Goal: Task Accomplishment & Management: Manage account settings

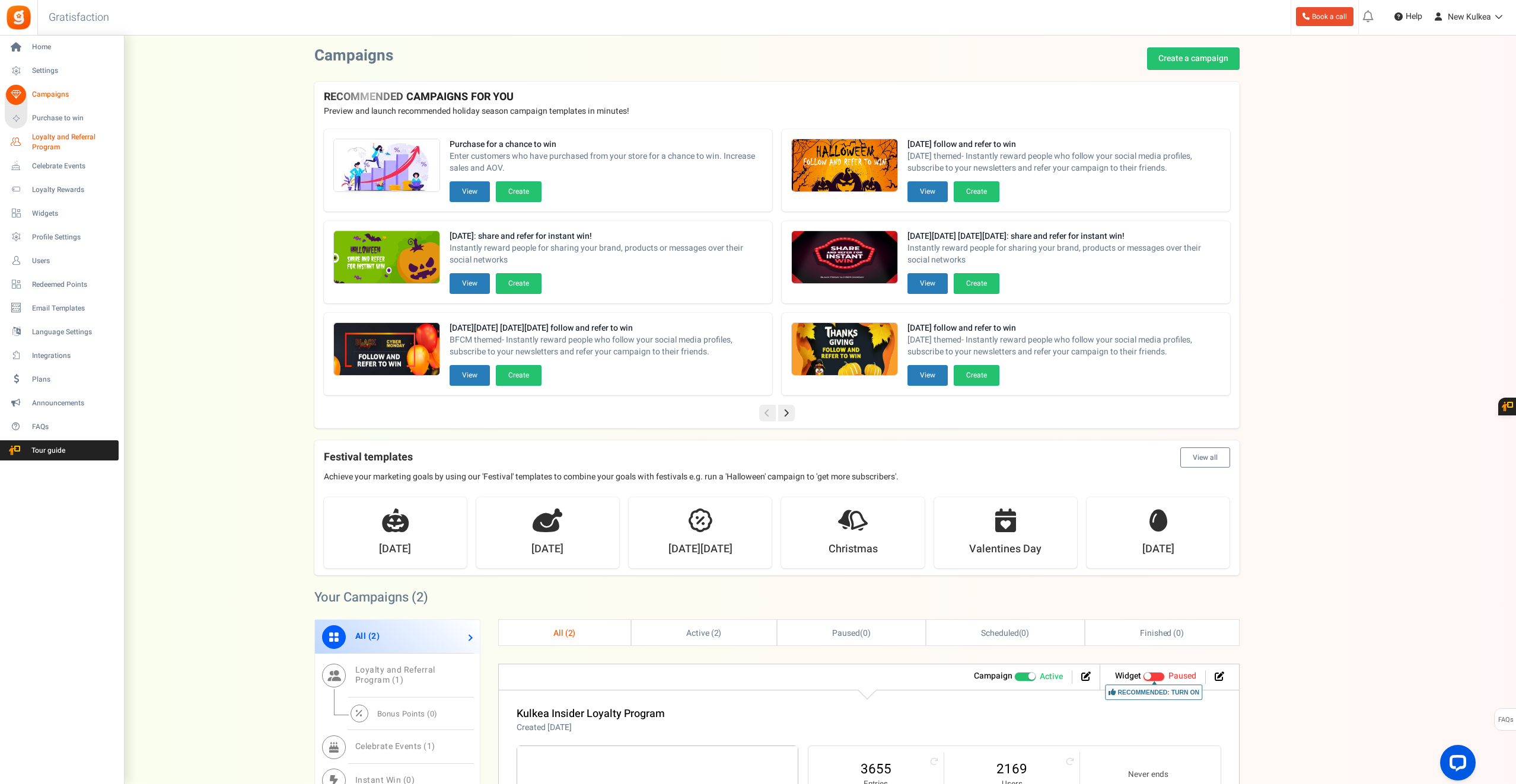
click at [64, 138] on span "Loyalty and Referral Program" at bounding box center [75, 142] width 86 height 21
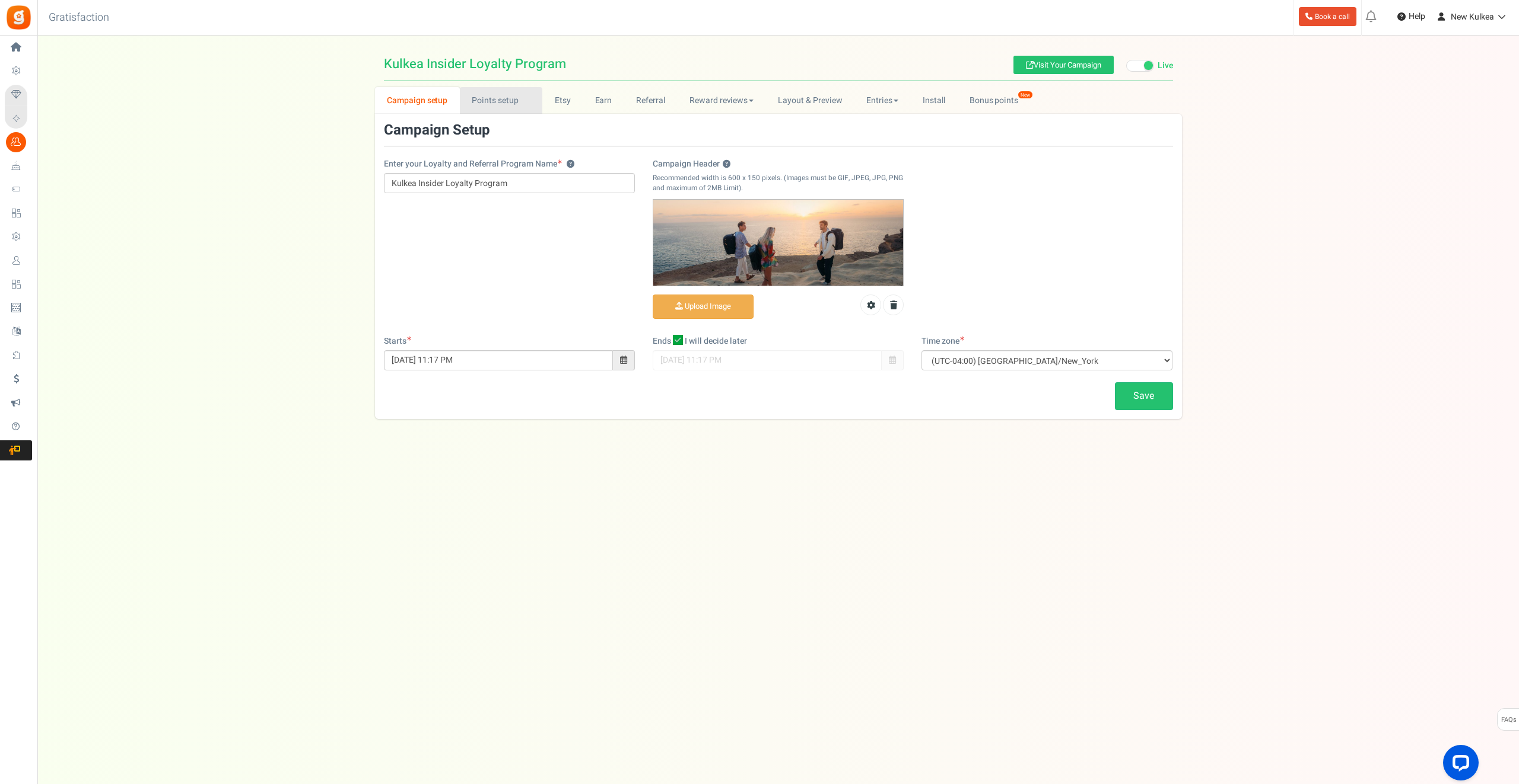
click at [487, 103] on link "Points setup New" at bounding box center [500, 100] width 82 height 26
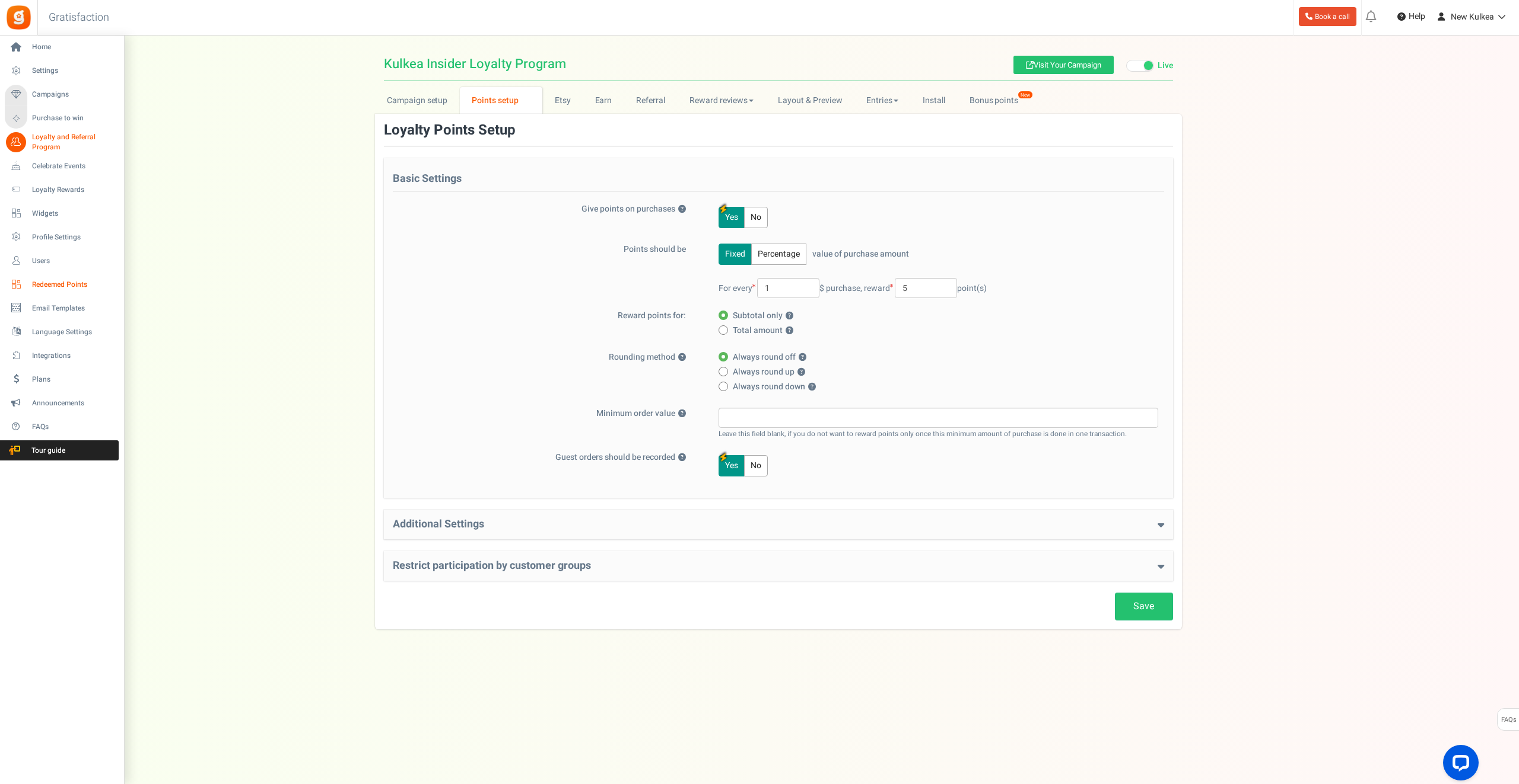
click at [66, 284] on span "Redeemed Points" at bounding box center [73, 285] width 83 height 10
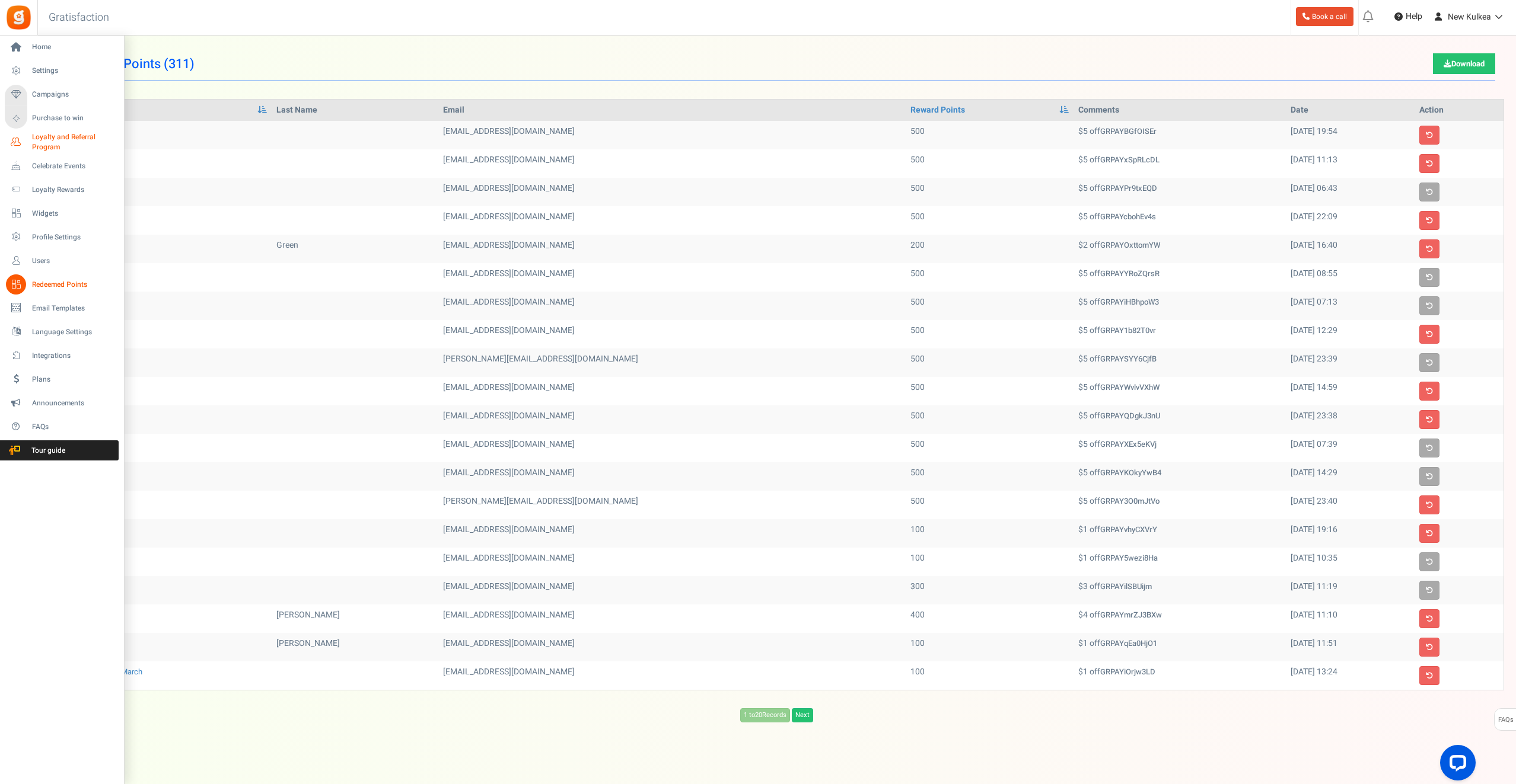
click at [57, 135] on span "Loyalty and Referral Program" at bounding box center [75, 142] width 86 height 21
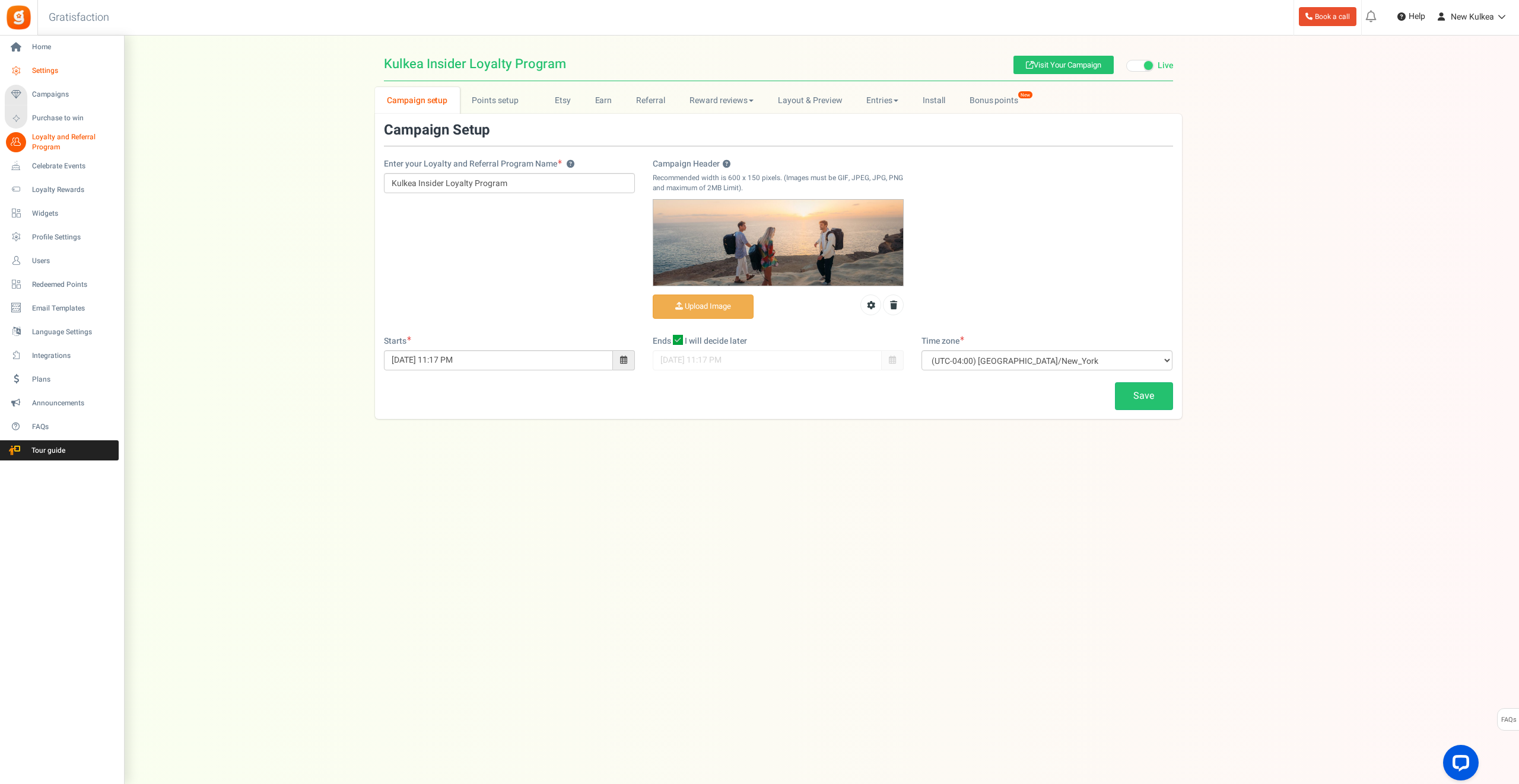
click at [51, 73] on span "Settings" at bounding box center [73, 70] width 83 height 10
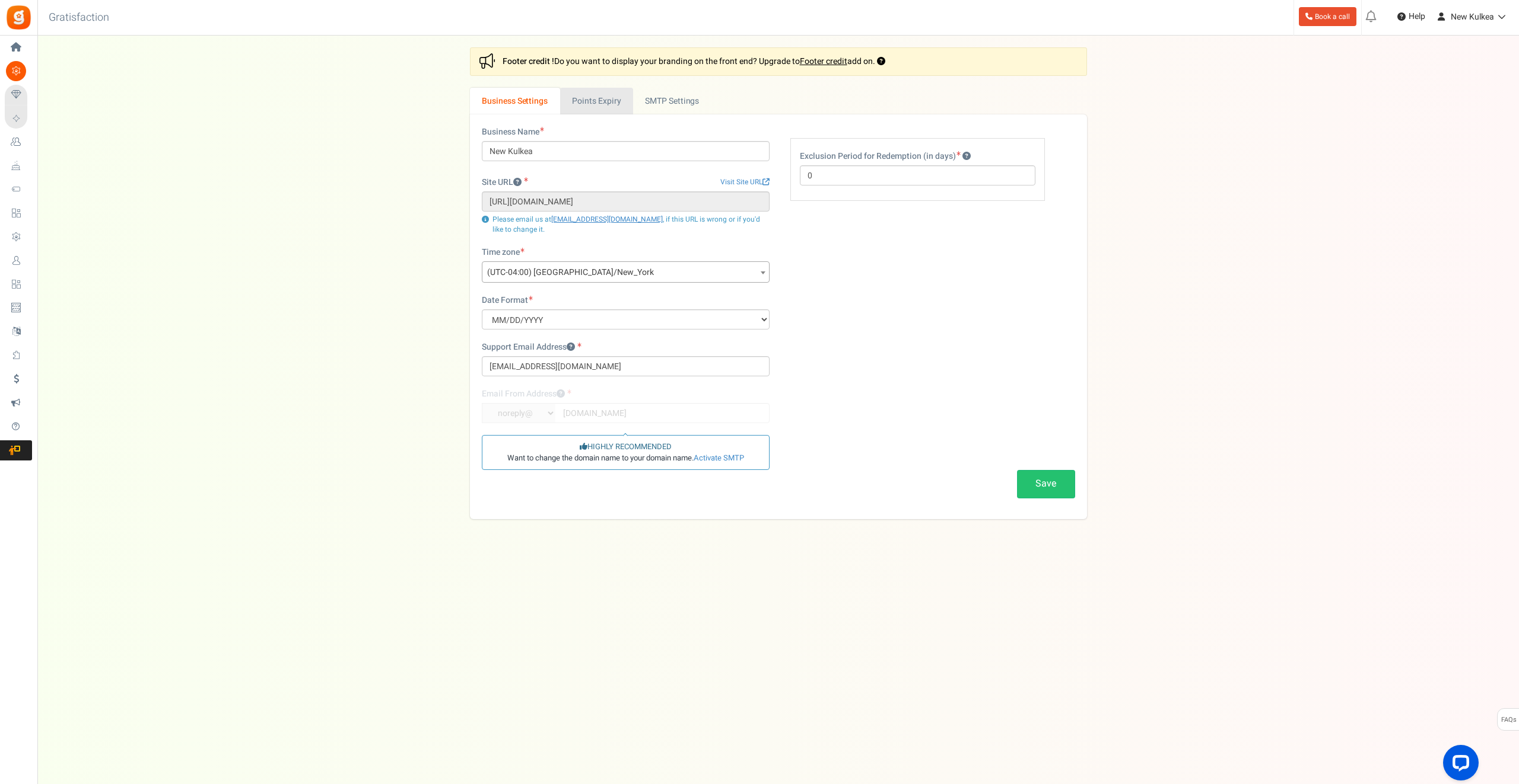
click at [611, 106] on link "Points Expiry" at bounding box center [596, 101] width 73 height 26
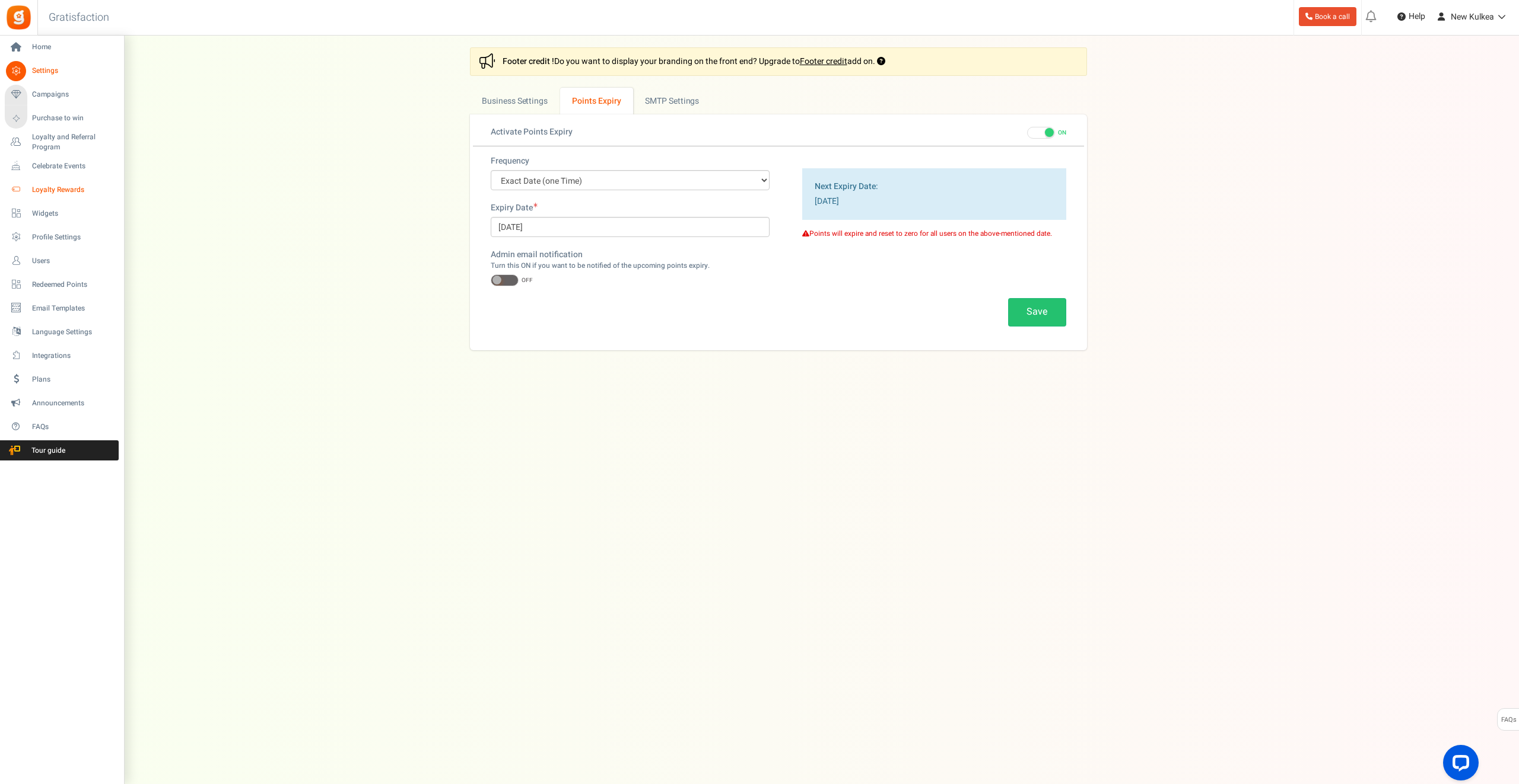
click at [67, 190] on span "Loyalty Rewards" at bounding box center [73, 190] width 83 height 10
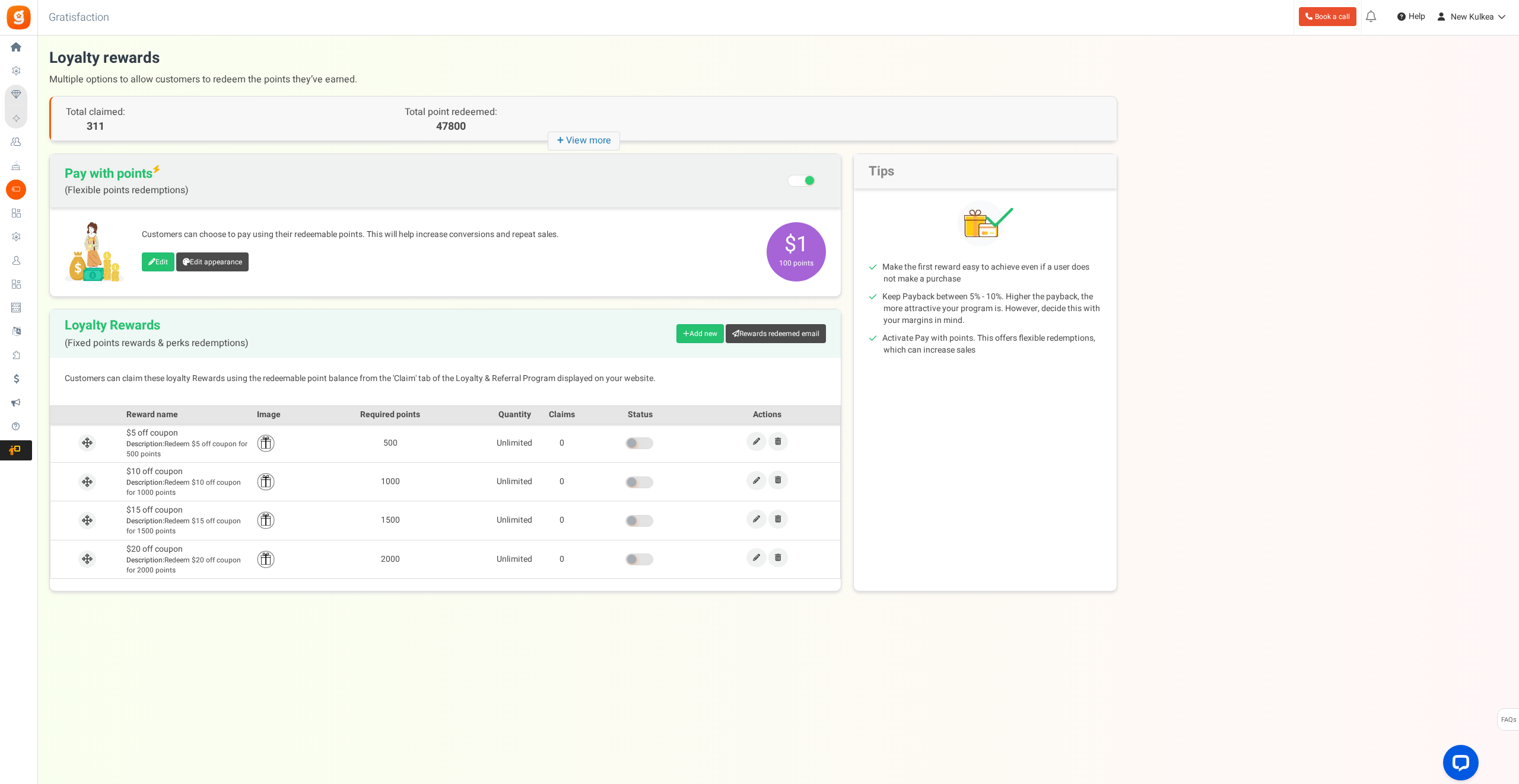
drag, startPoint x: 786, startPoint y: 241, endPoint x: 815, endPoint y: 241, distance: 29.0
click at [815, 241] on span "$1 100 points" at bounding box center [796, 252] width 60 height 60
click at [809, 245] on span "$1 100 points" at bounding box center [796, 252] width 60 height 60
drag, startPoint x: 804, startPoint y: 245, endPoint x: 781, endPoint y: 244, distance: 23.0
click at [781, 244] on span "$1 100 points" at bounding box center [796, 252] width 60 height 60
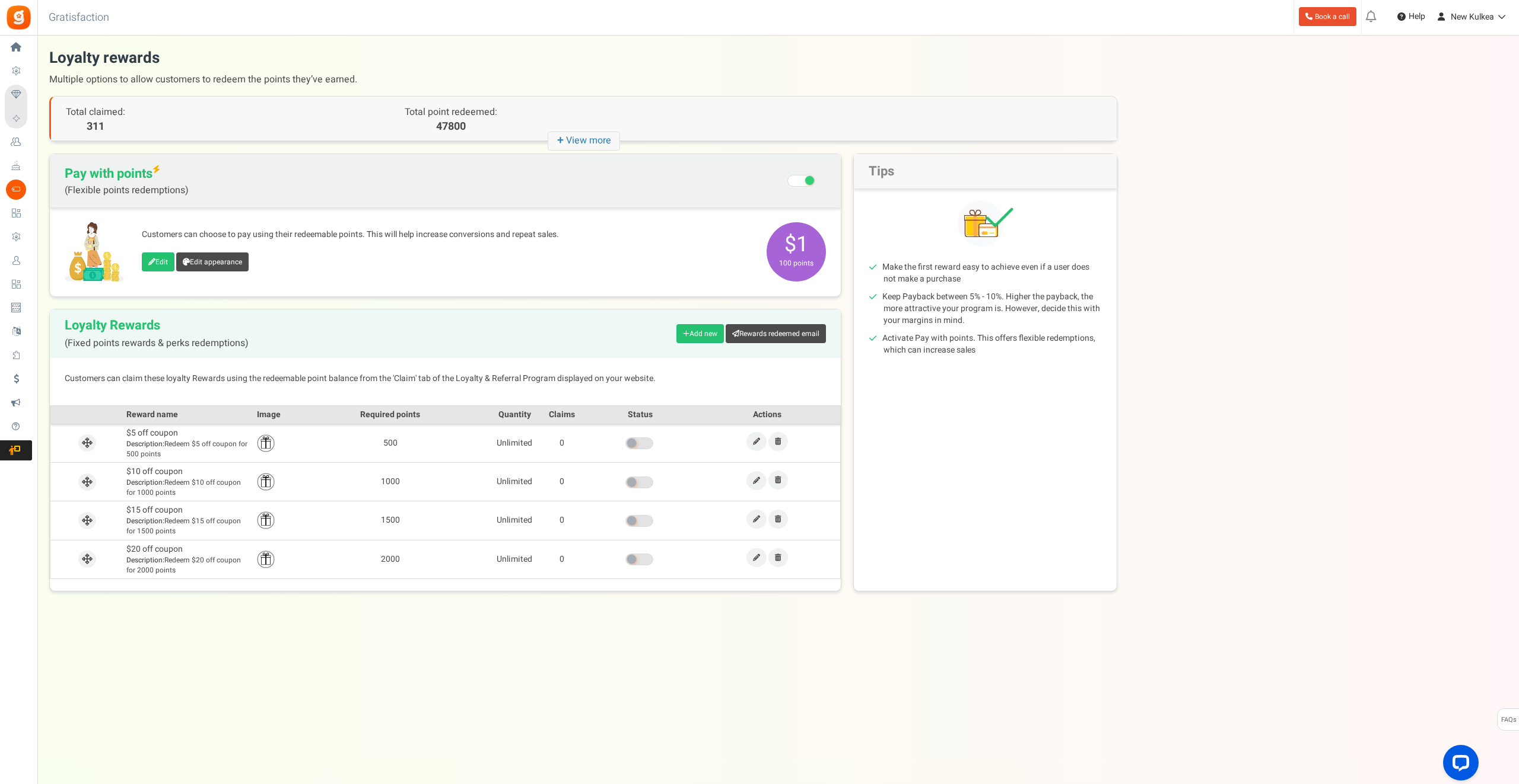
click at [378, 300] on div "Pay with points (Flexible points redemptions) Recommended: Turn On Are you sure…" at bounding box center [445, 373] width 792 height 438
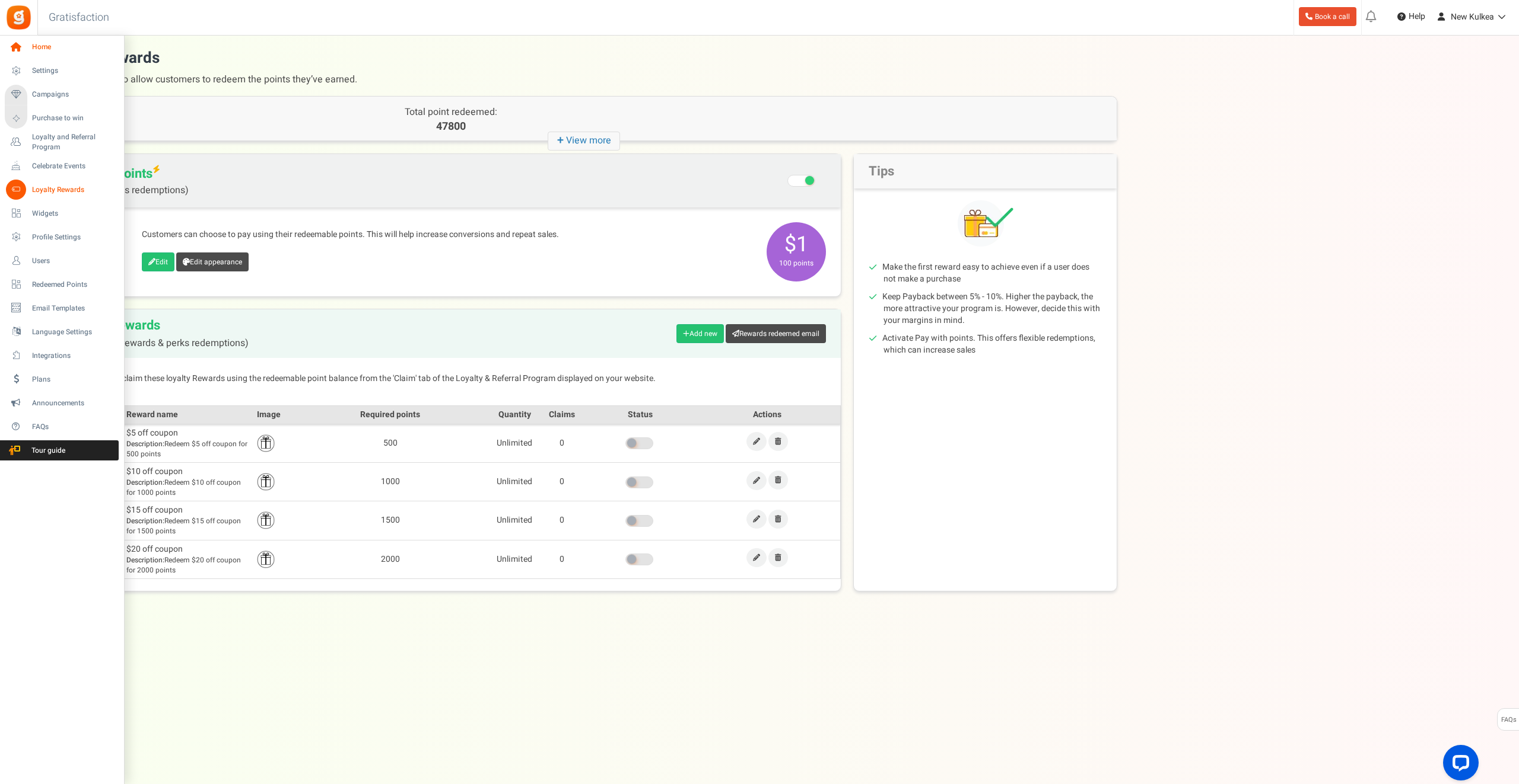
click at [27, 47] on link "Home" at bounding box center [62, 47] width 114 height 21
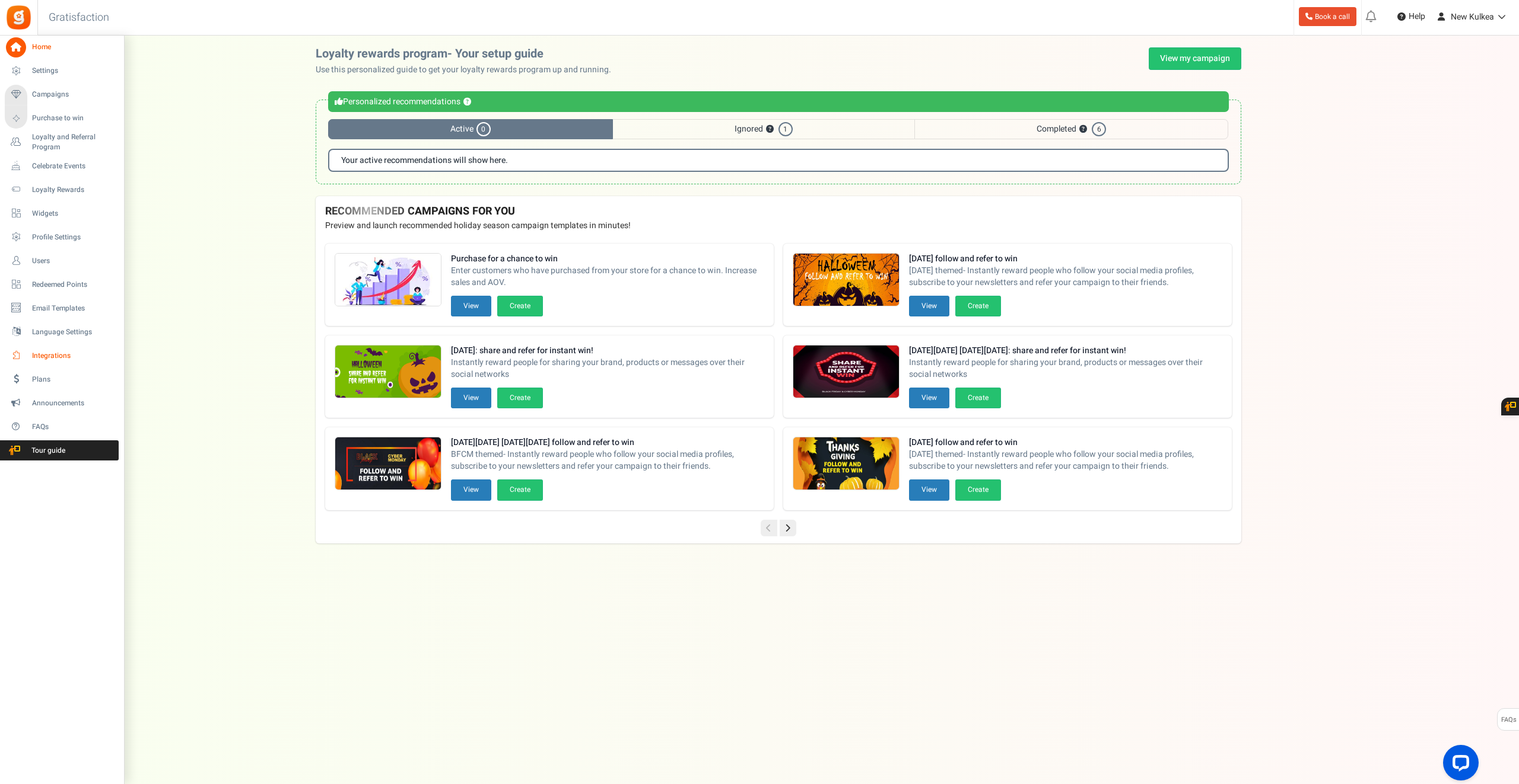
click at [54, 356] on span "Integrations" at bounding box center [73, 356] width 83 height 10
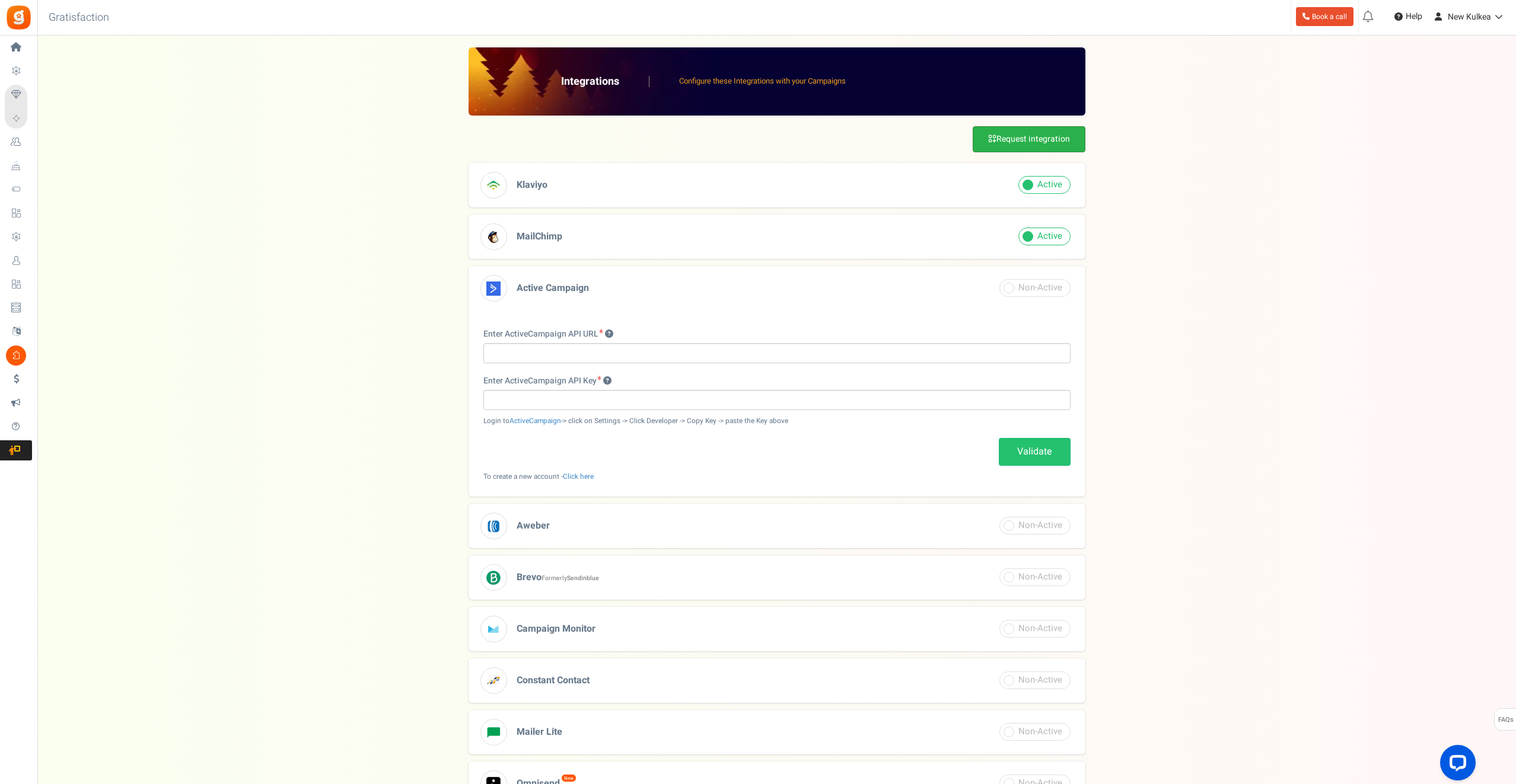
click at [1045, 139] on link "Request integration" at bounding box center [1028, 139] width 113 height 26
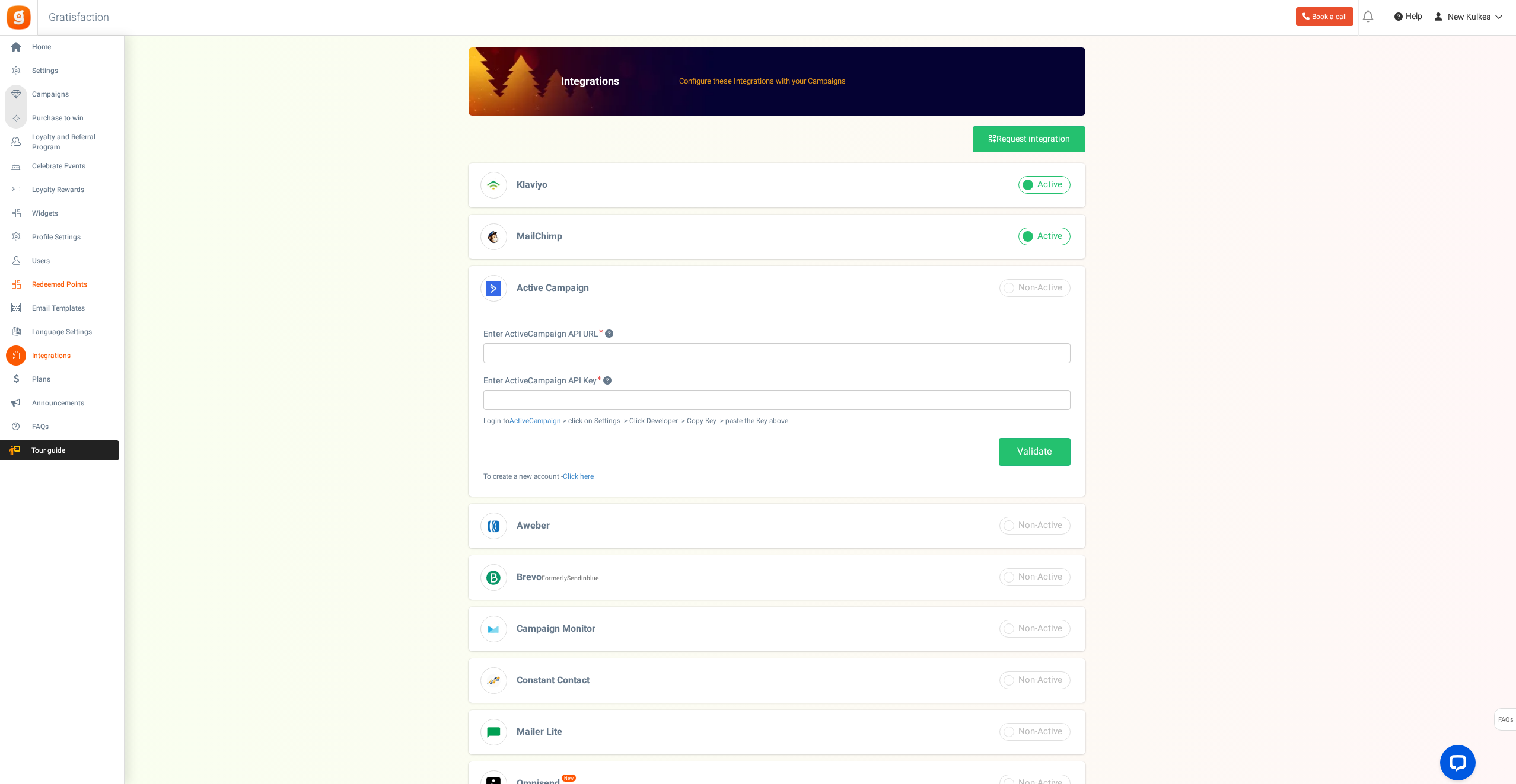
click at [57, 282] on span "Redeemed Points" at bounding box center [73, 285] width 83 height 10
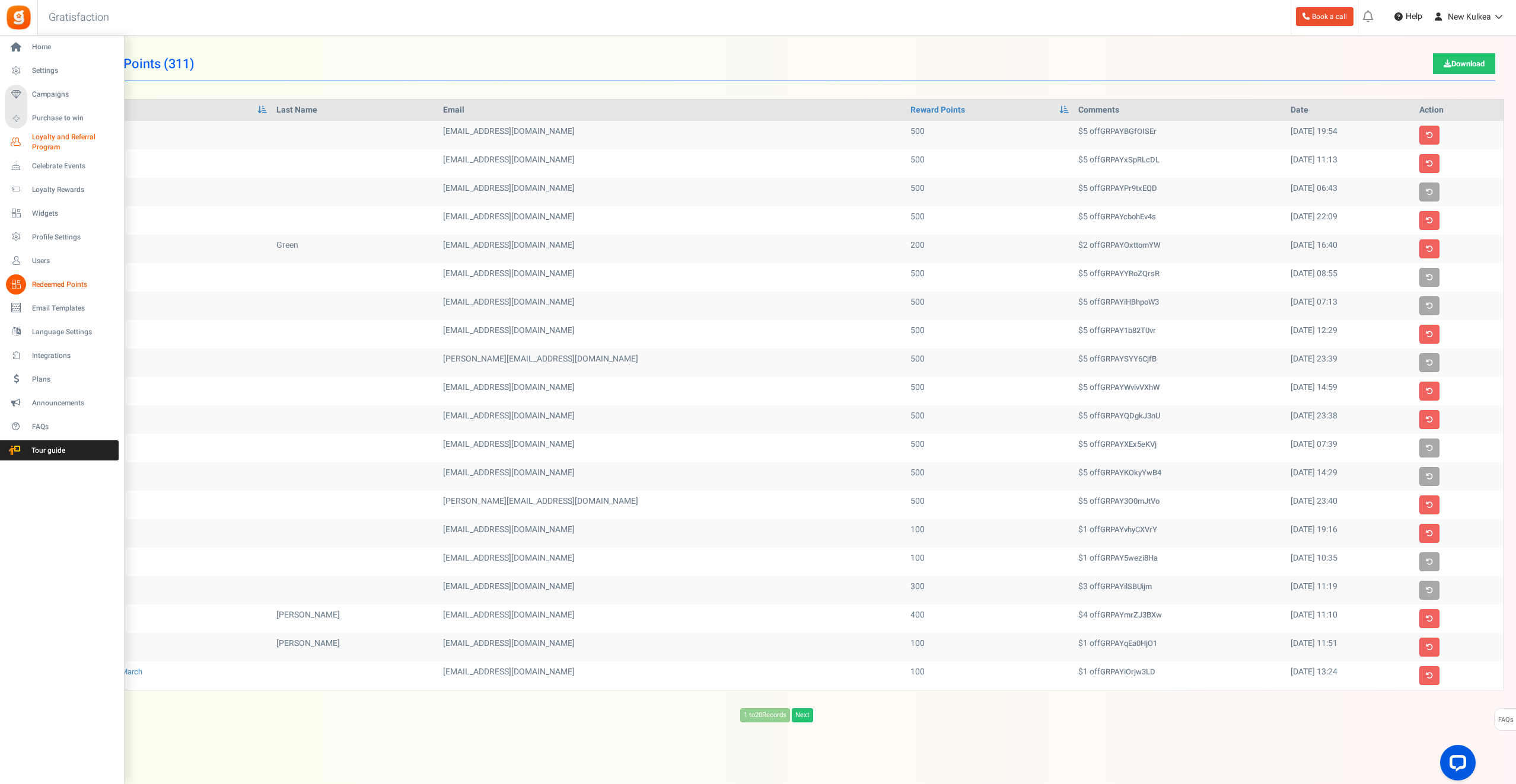
click at [58, 138] on span "Loyalty and Referral Program" at bounding box center [75, 142] width 86 height 21
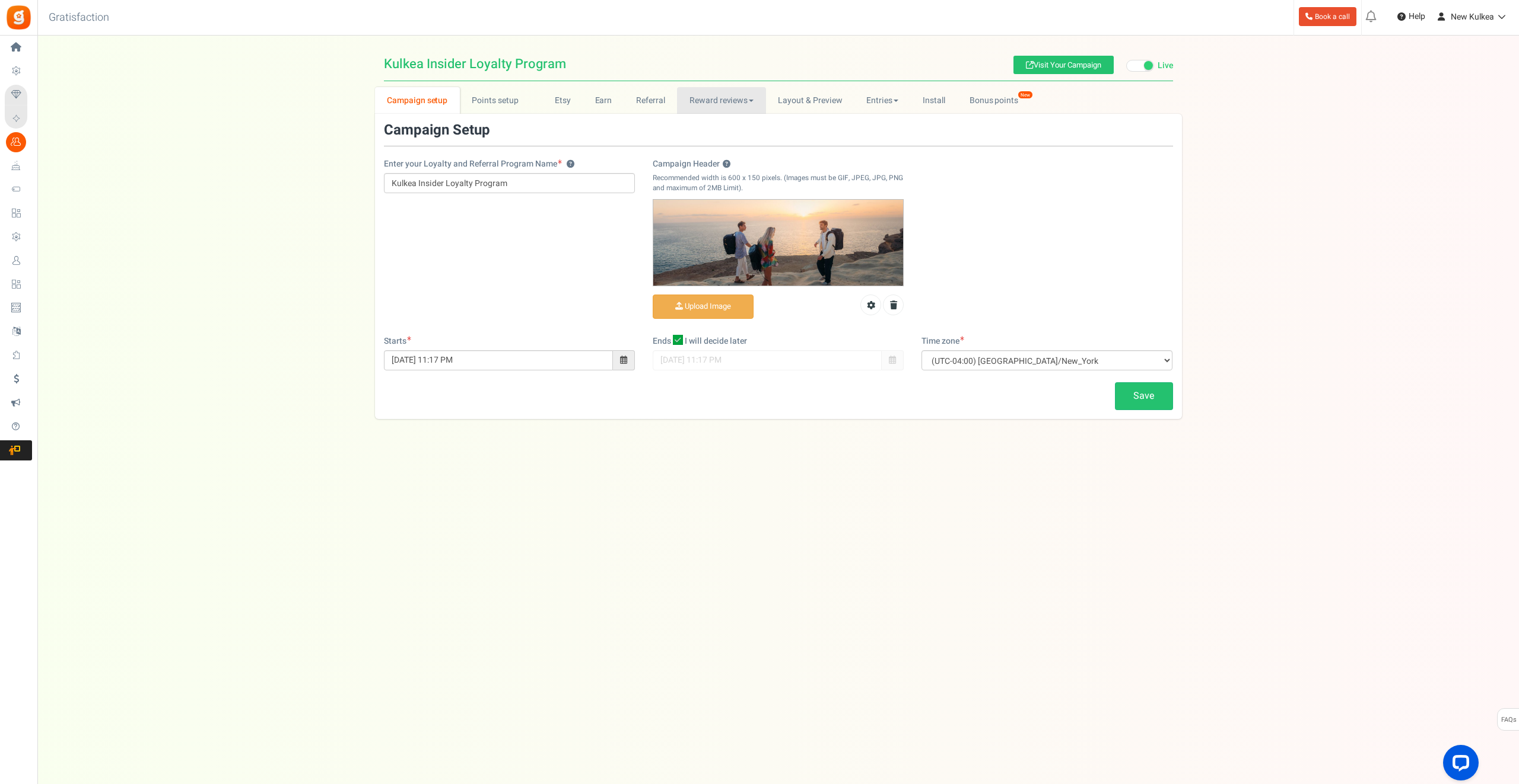
click at [722, 105] on link "Reward reviews" at bounding box center [721, 100] width 88 height 26
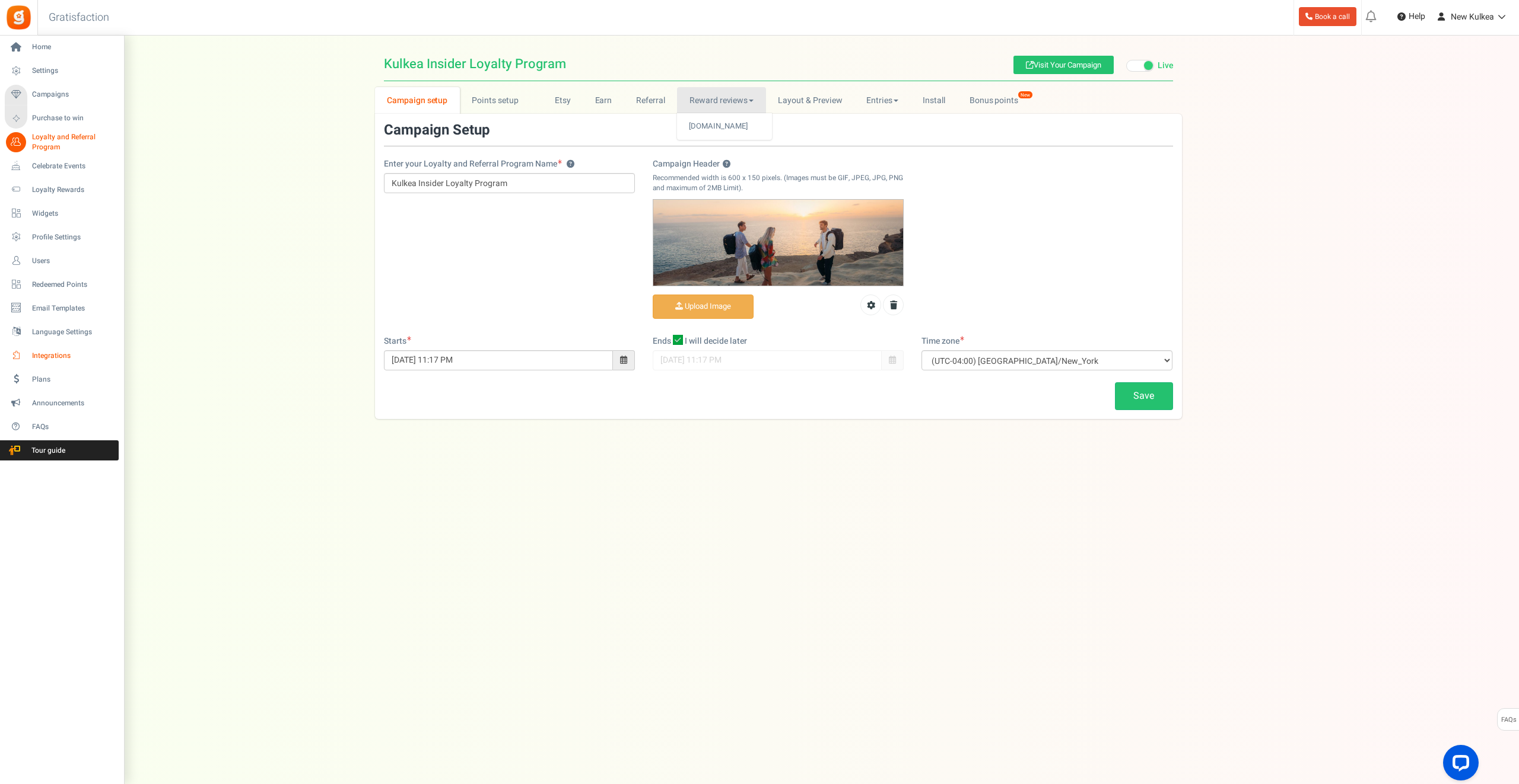
click at [51, 353] on span "Integrations" at bounding box center [73, 356] width 83 height 10
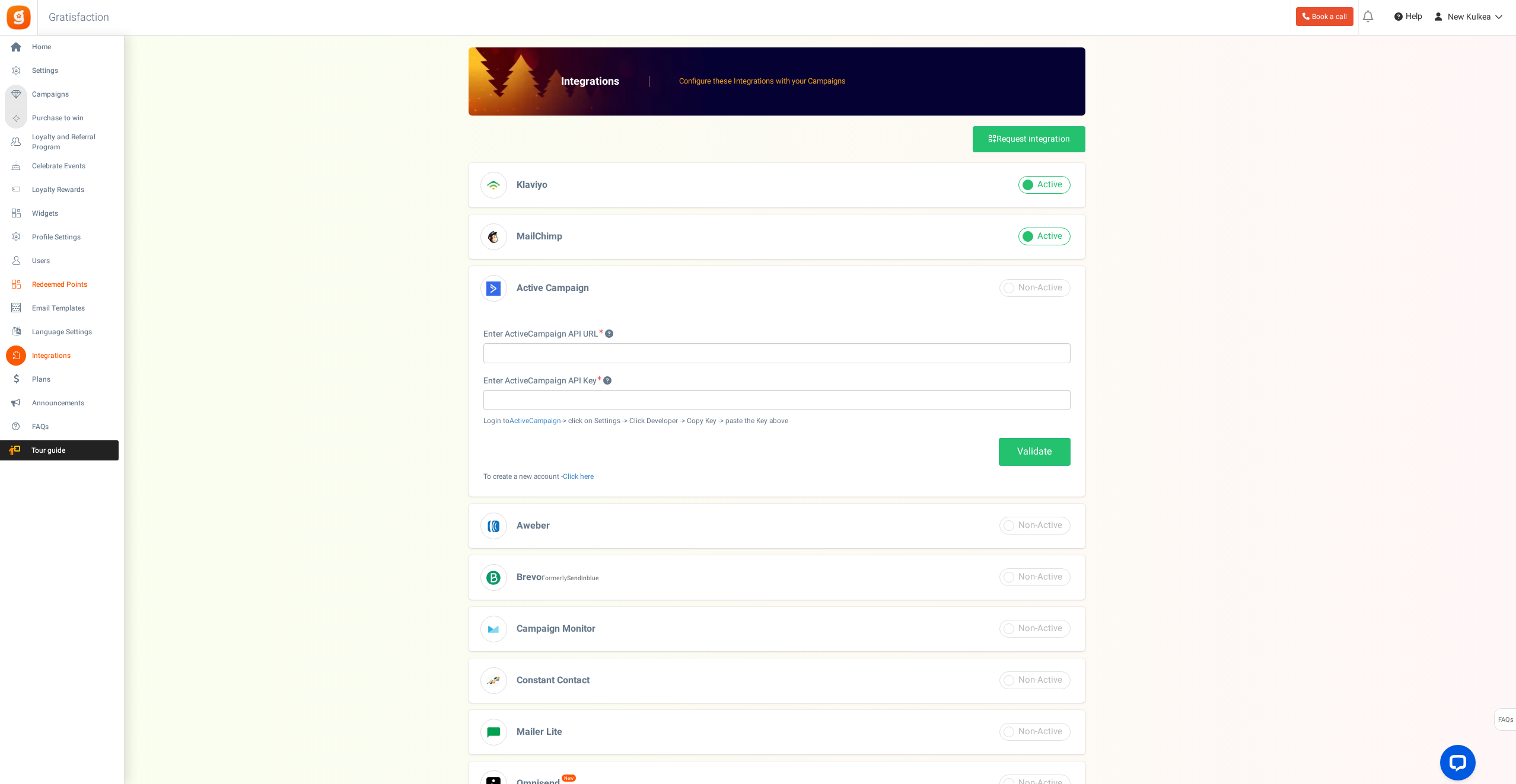
click at [52, 282] on span "Redeemed Points" at bounding box center [73, 285] width 83 height 10
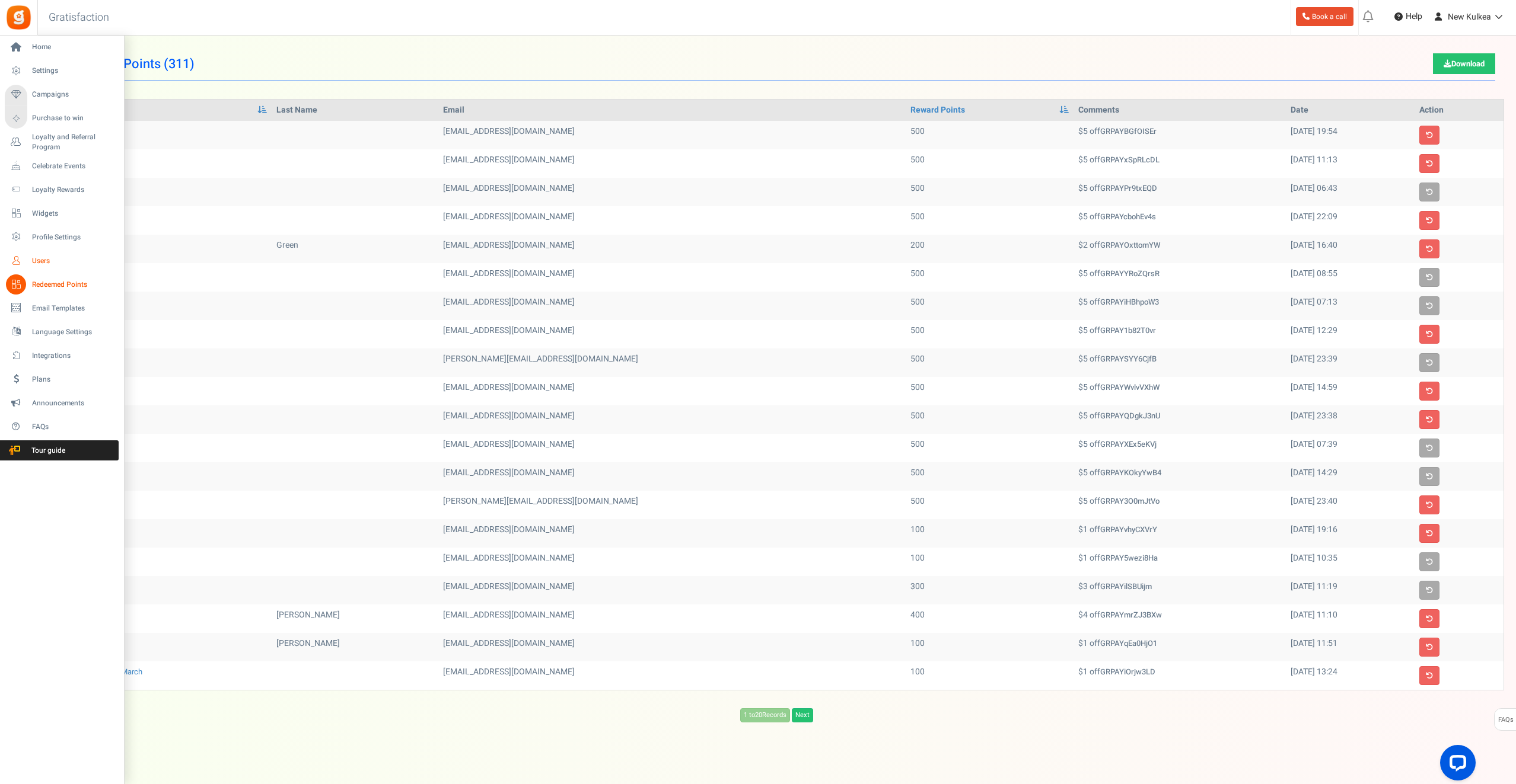
click at [40, 257] on span "Users" at bounding box center [73, 261] width 83 height 10
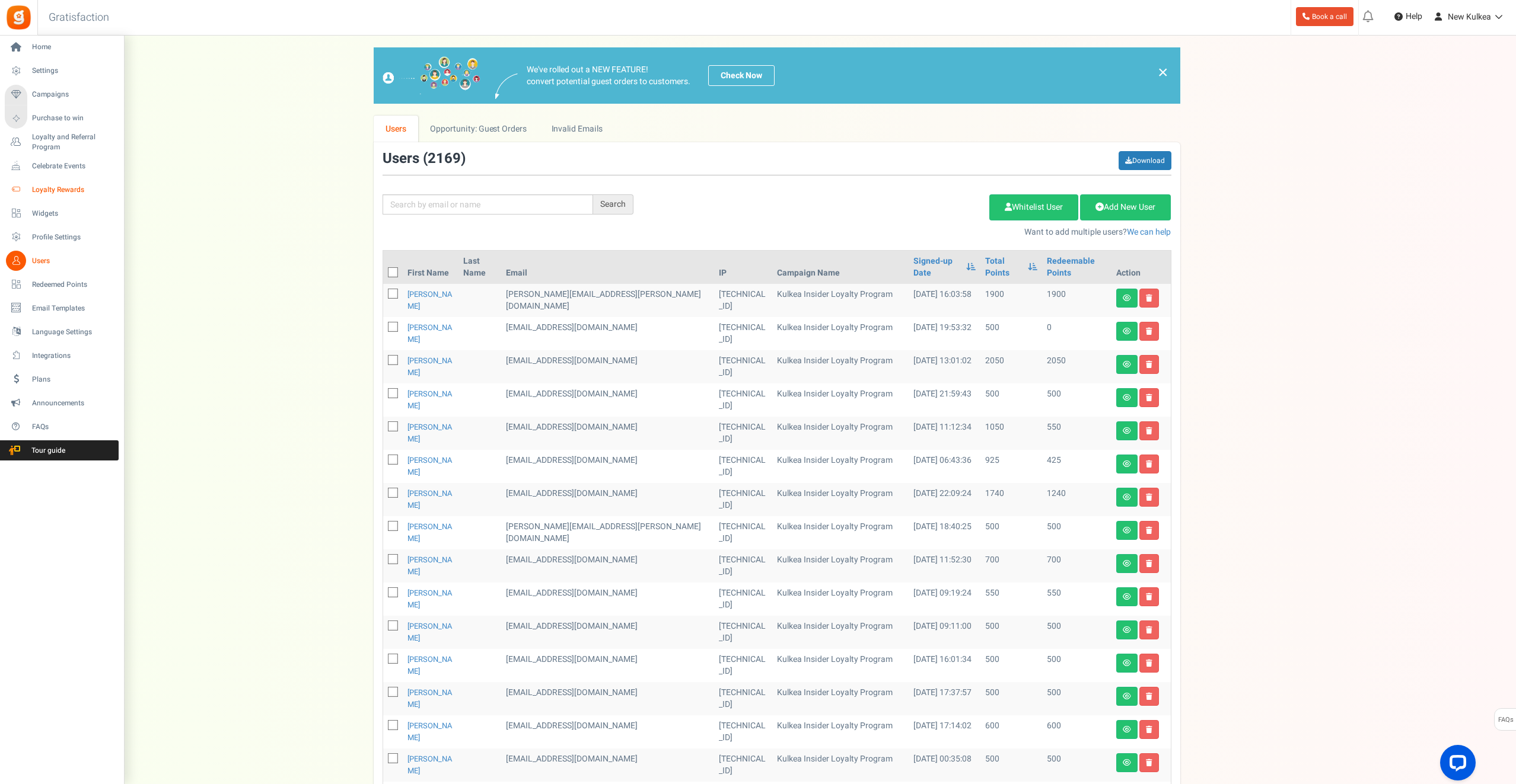
click at [58, 188] on span "Loyalty Rewards" at bounding box center [73, 190] width 83 height 10
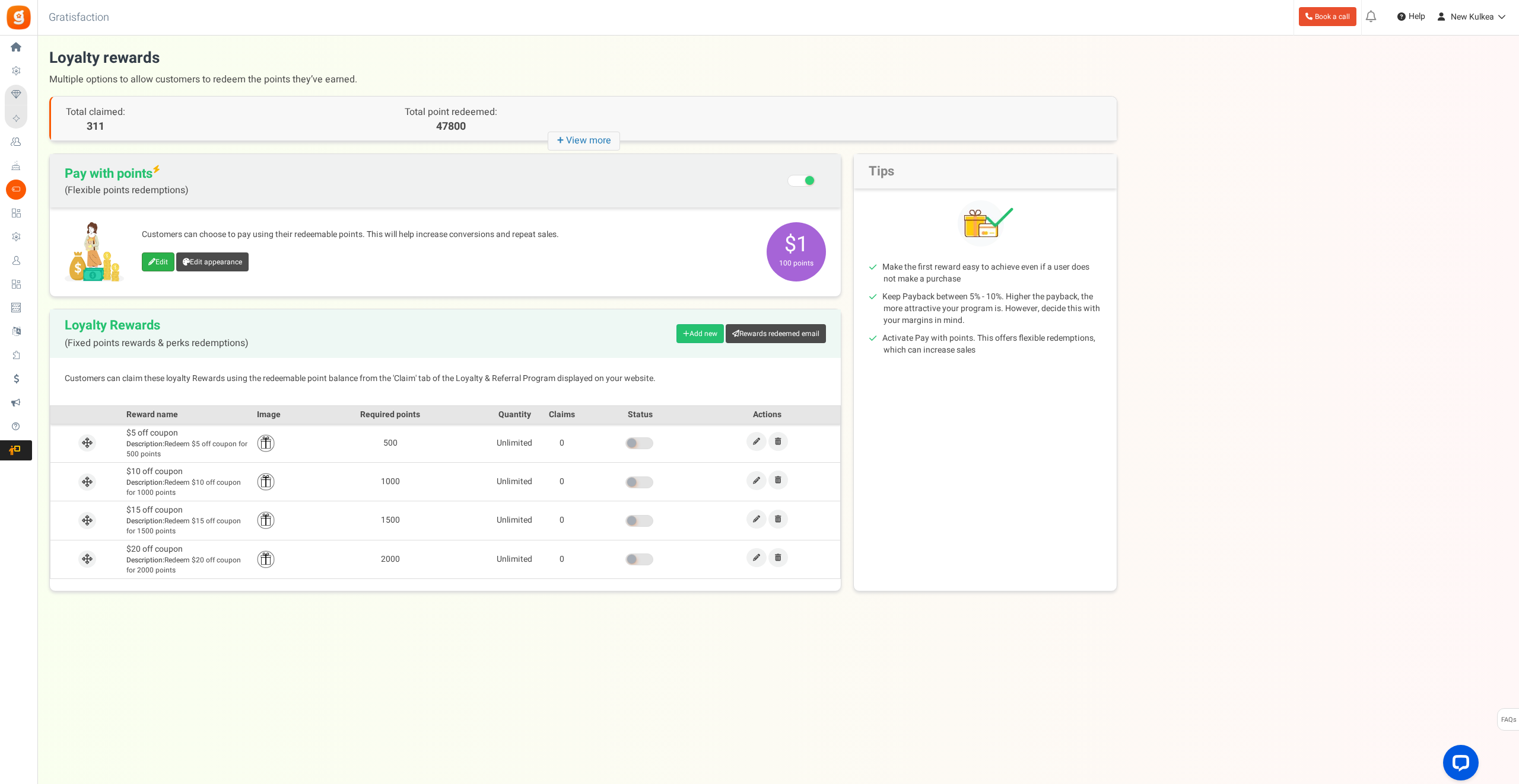
click at [161, 259] on link "Edit" at bounding box center [158, 261] width 32 height 19
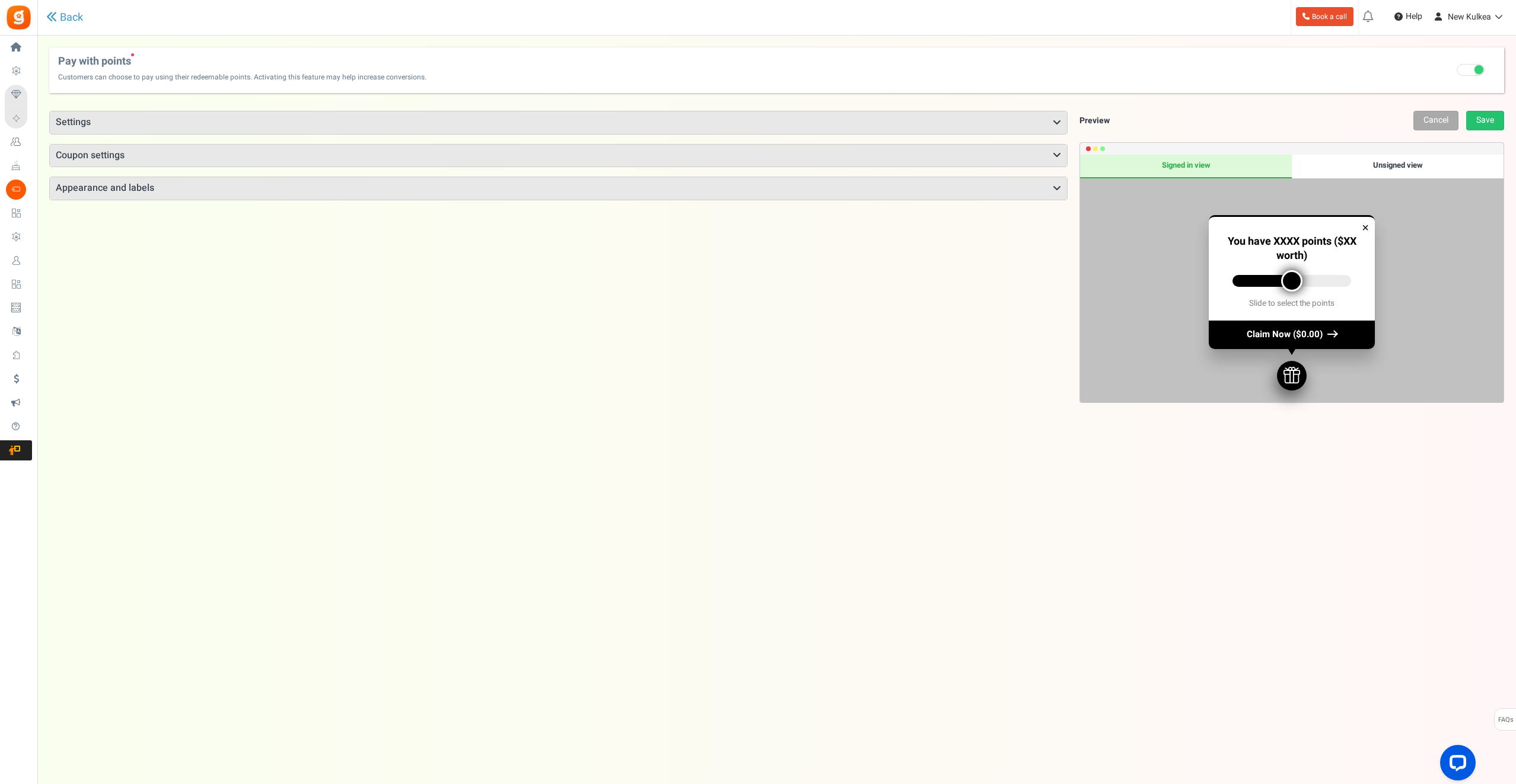
click at [105, 114] on h3 "Settings" at bounding box center [558, 122] width 1018 height 23
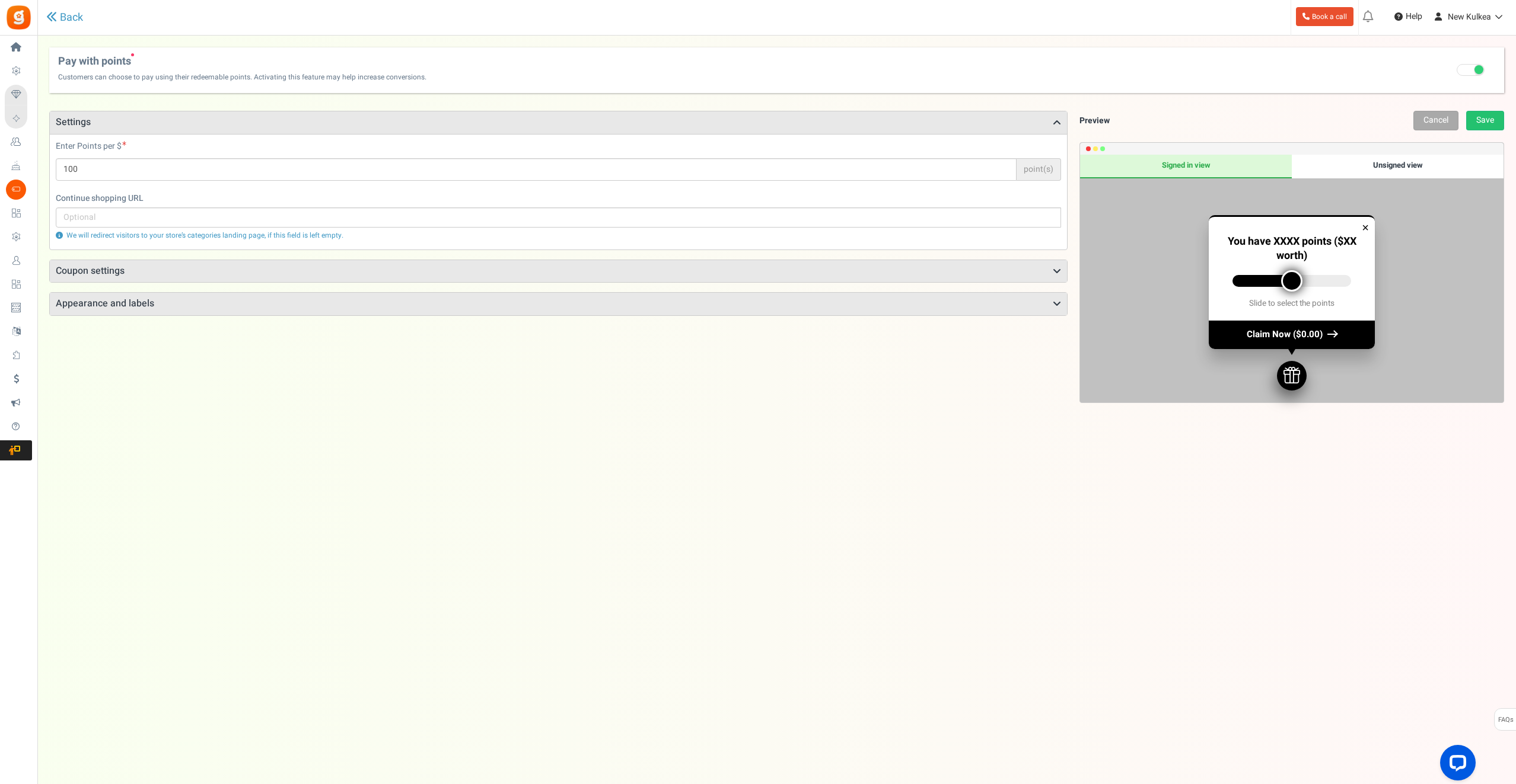
click at [143, 268] on h3 "Coupon settings" at bounding box center [558, 271] width 1018 height 23
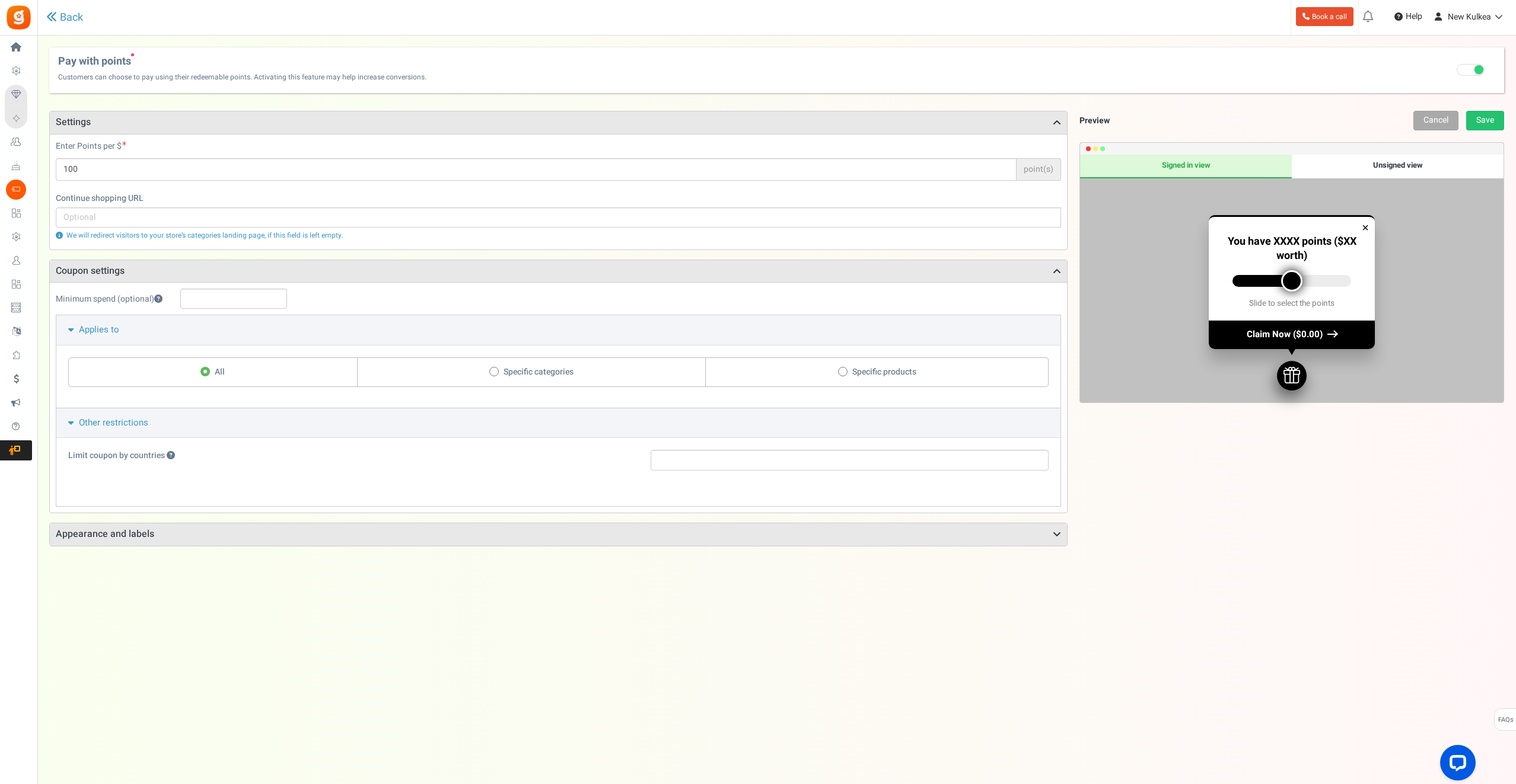
click at [144, 539] on h3 "Appearance and labels" at bounding box center [558, 534] width 1018 height 23
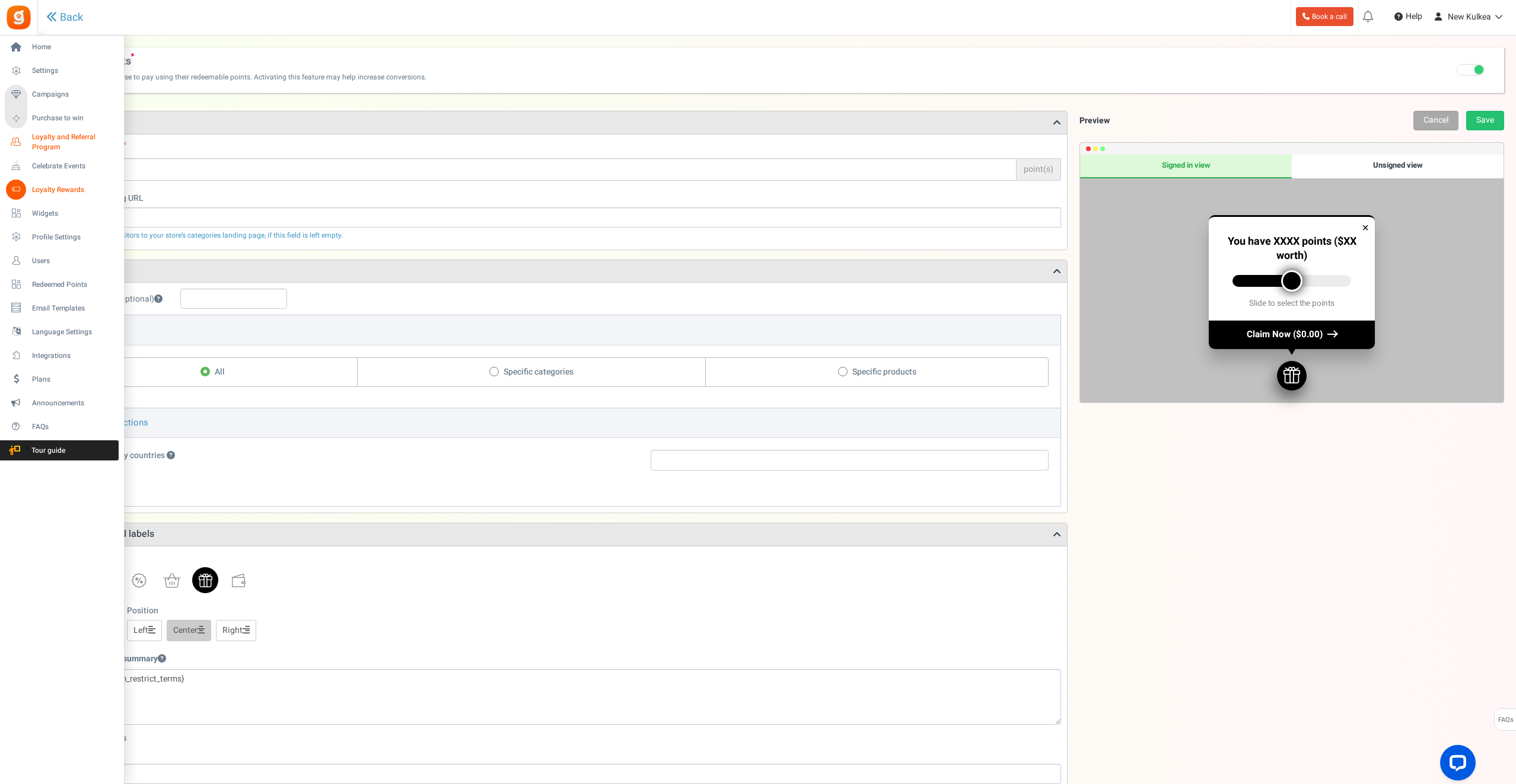
click at [52, 135] on span "Loyalty and Referral Program" at bounding box center [75, 142] width 86 height 21
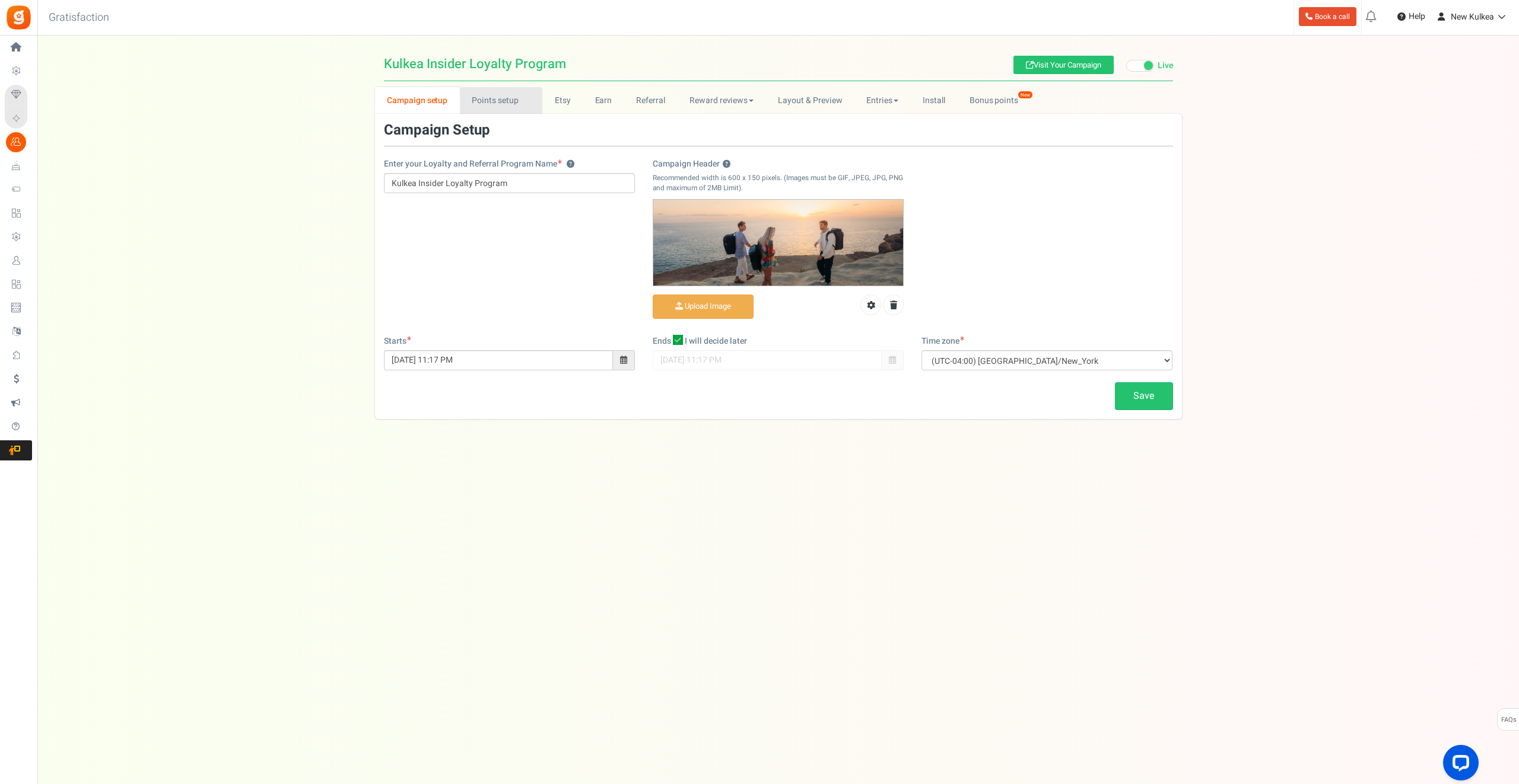
click at [484, 109] on link "Points setup New" at bounding box center [500, 100] width 82 height 26
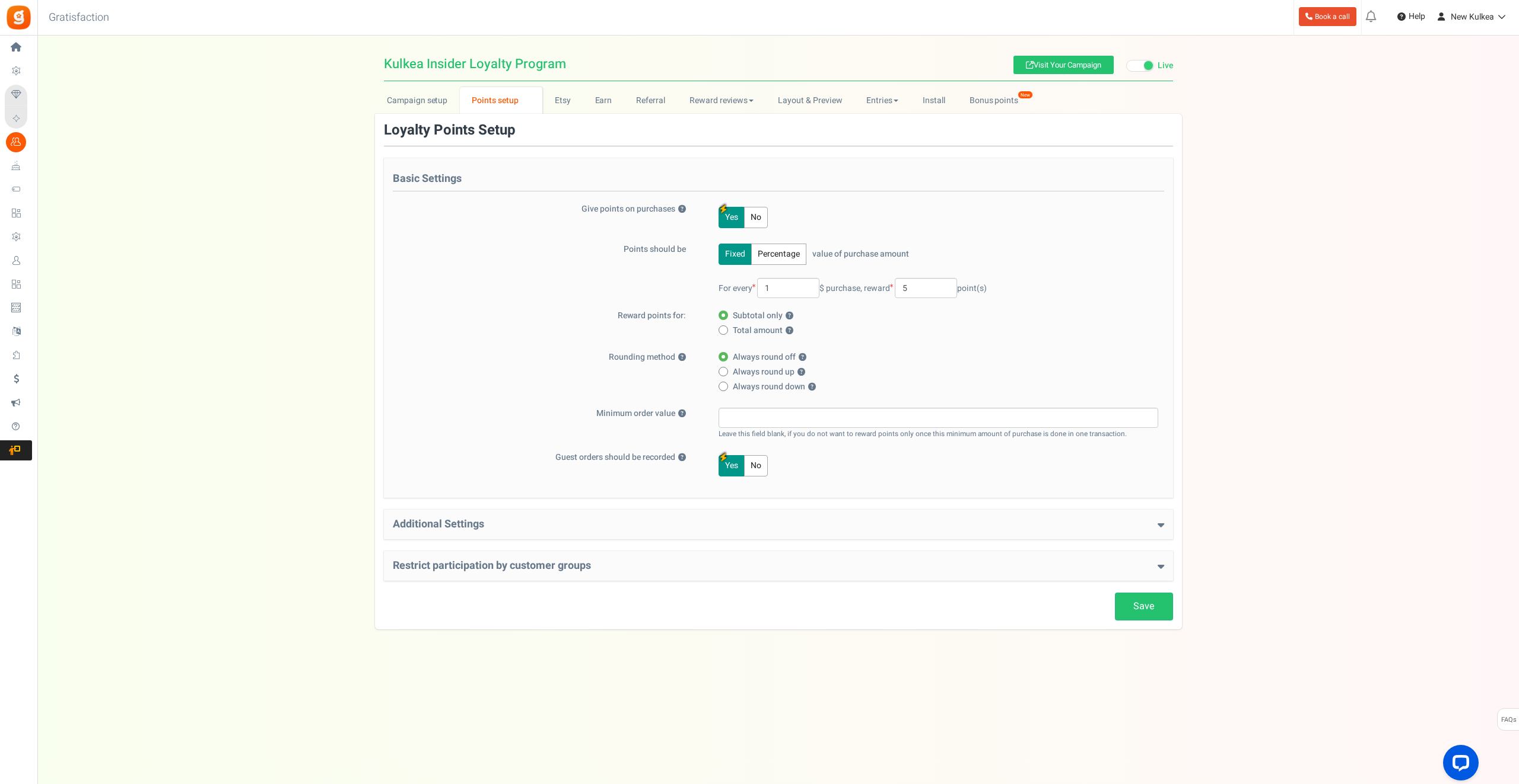
click at [520, 567] on h4 "Restrict participation by customer groups" at bounding box center [778, 566] width 771 height 12
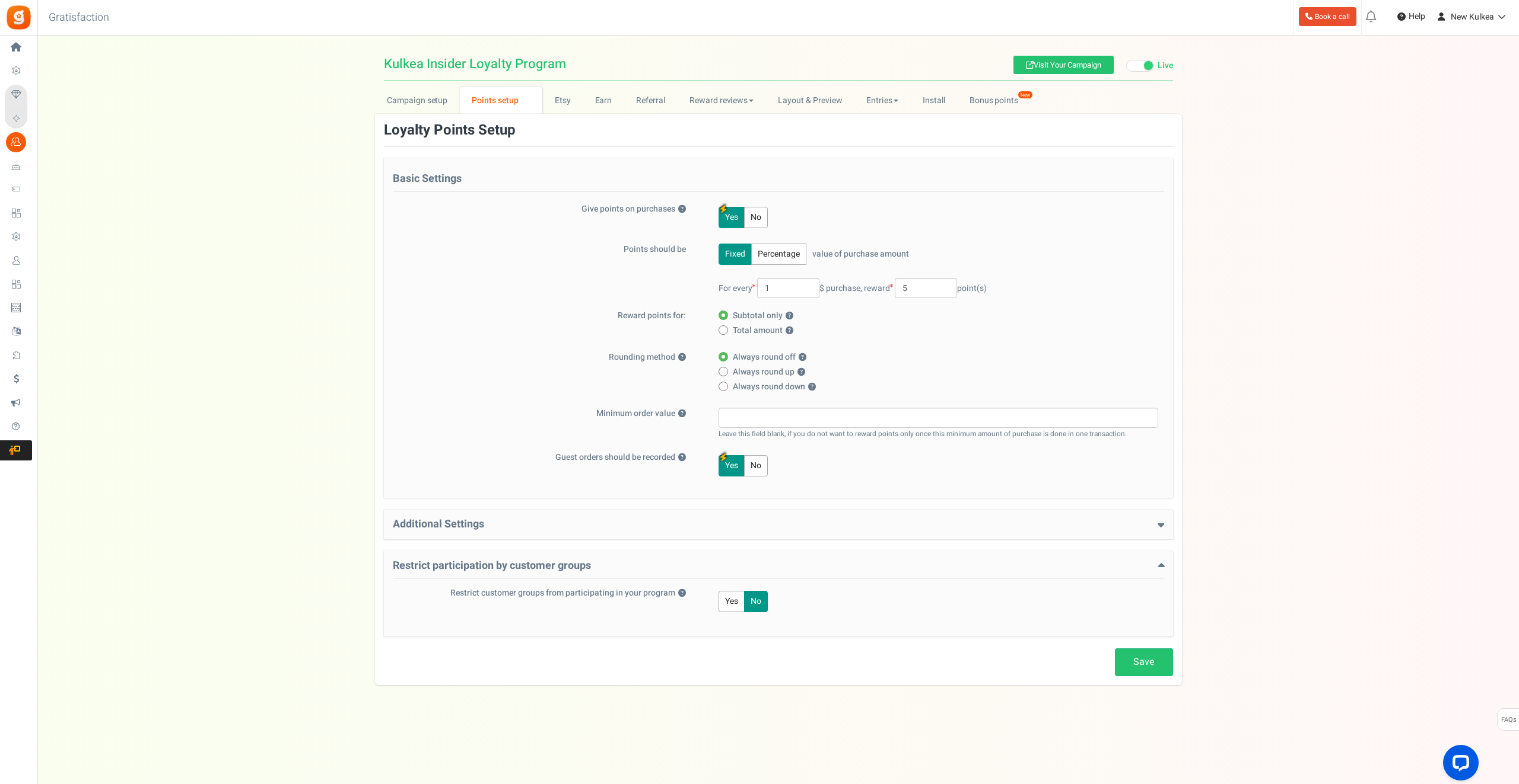
click at [494, 524] on h4 "Additional Settings" at bounding box center [778, 525] width 771 height 12
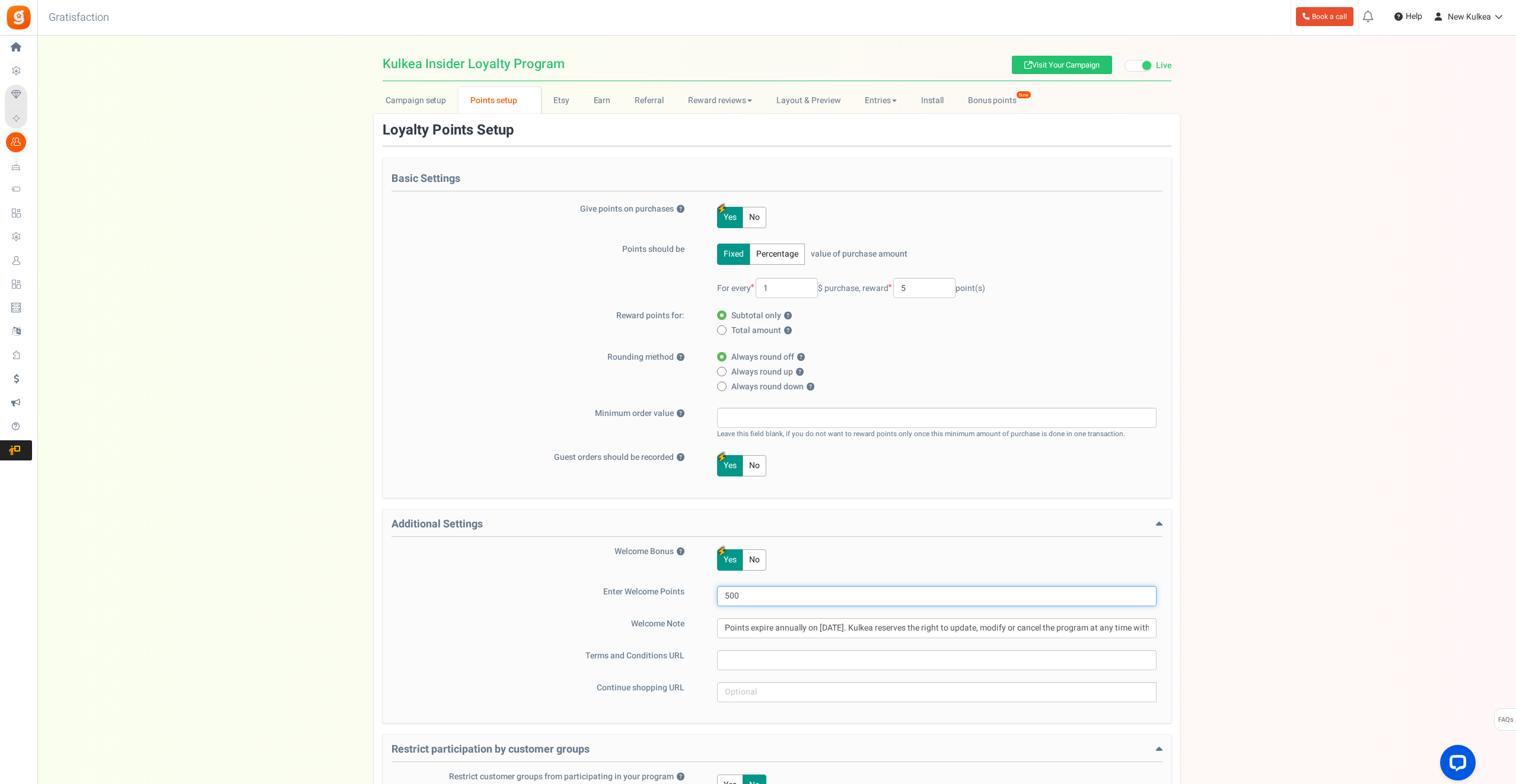
drag, startPoint x: 748, startPoint y: 595, endPoint x: 716, endPoint y: 595, distance: 32.0
click at [716, 595] on div "500" at bounding box center [929, 596] width 455 height 21
click at [680, 595] on label "Enter Welcome Points" at bounding box center [545, 592] width 308 height 12
click at [428, 101] on link "Campaign setup" at bounding box center [416, 100] width 85 height 26
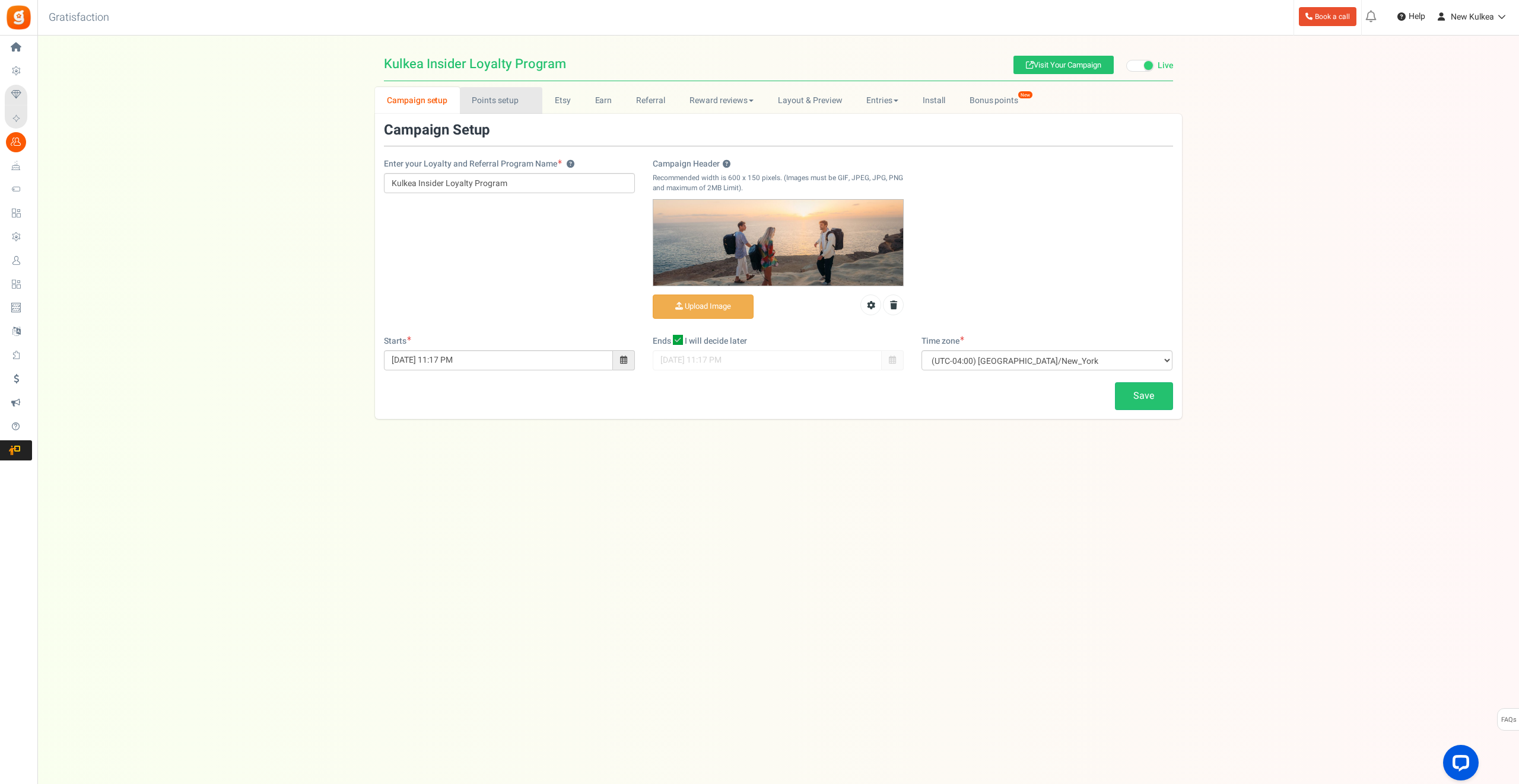
click at [508, 98] on link "Points setup New" at bounding box center [500, 100] width 82 height 26
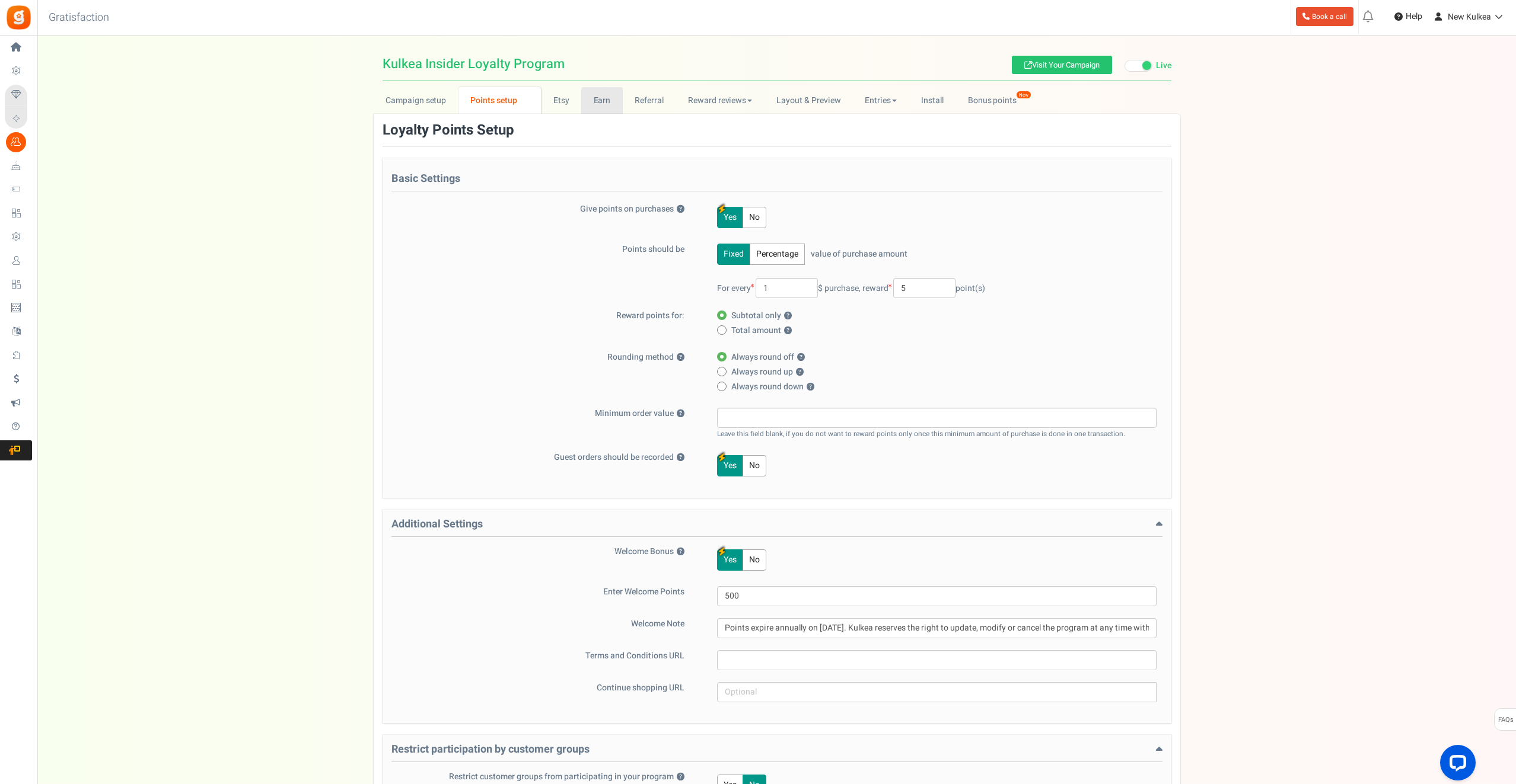
click at [595, 103] on link "Earn" at bounding box center [602, 100] width 41 height 26
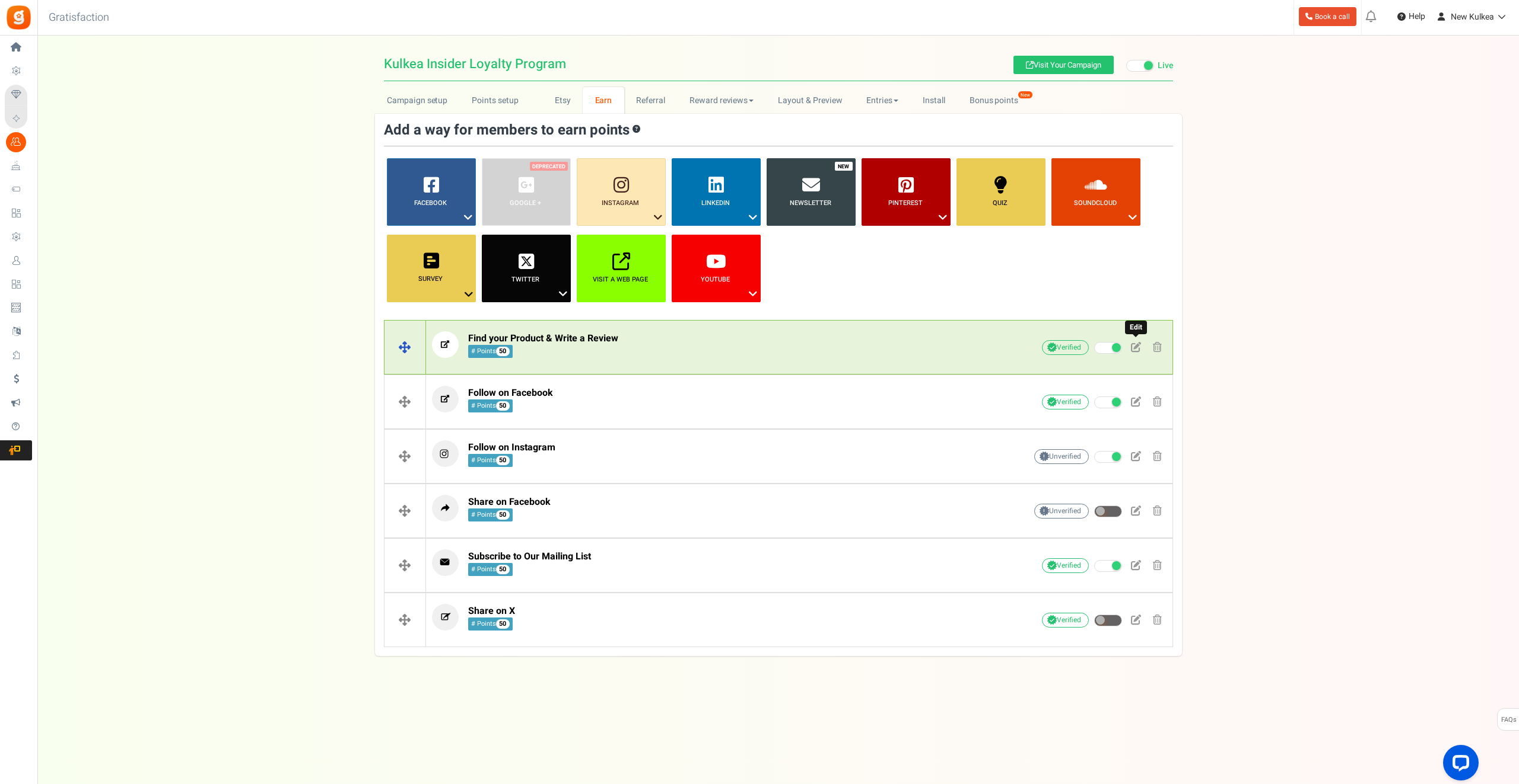
click at [1134, 347] on span at bounding box center [1136, 347] width 10 height 10
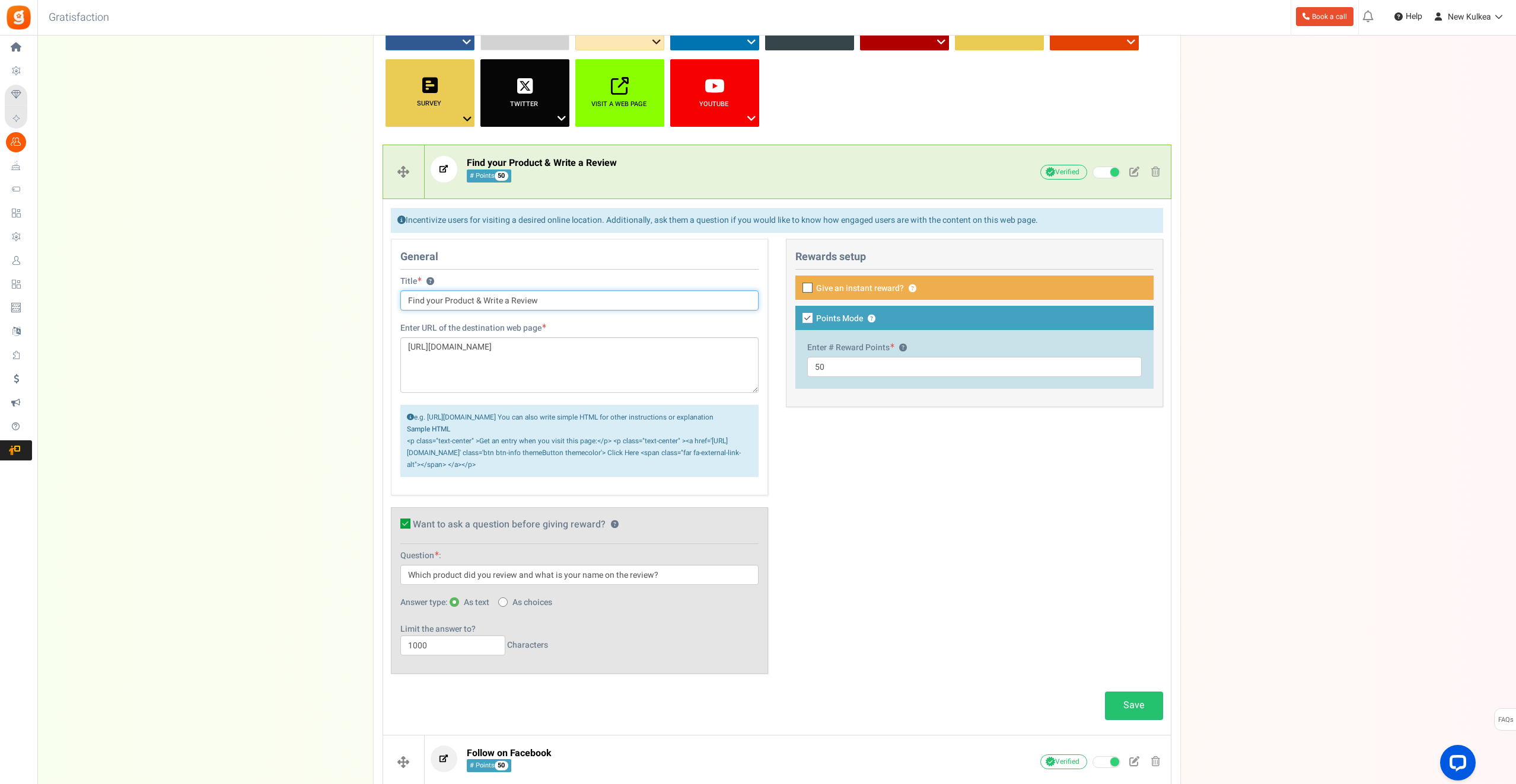
scroll to position [181, 0]
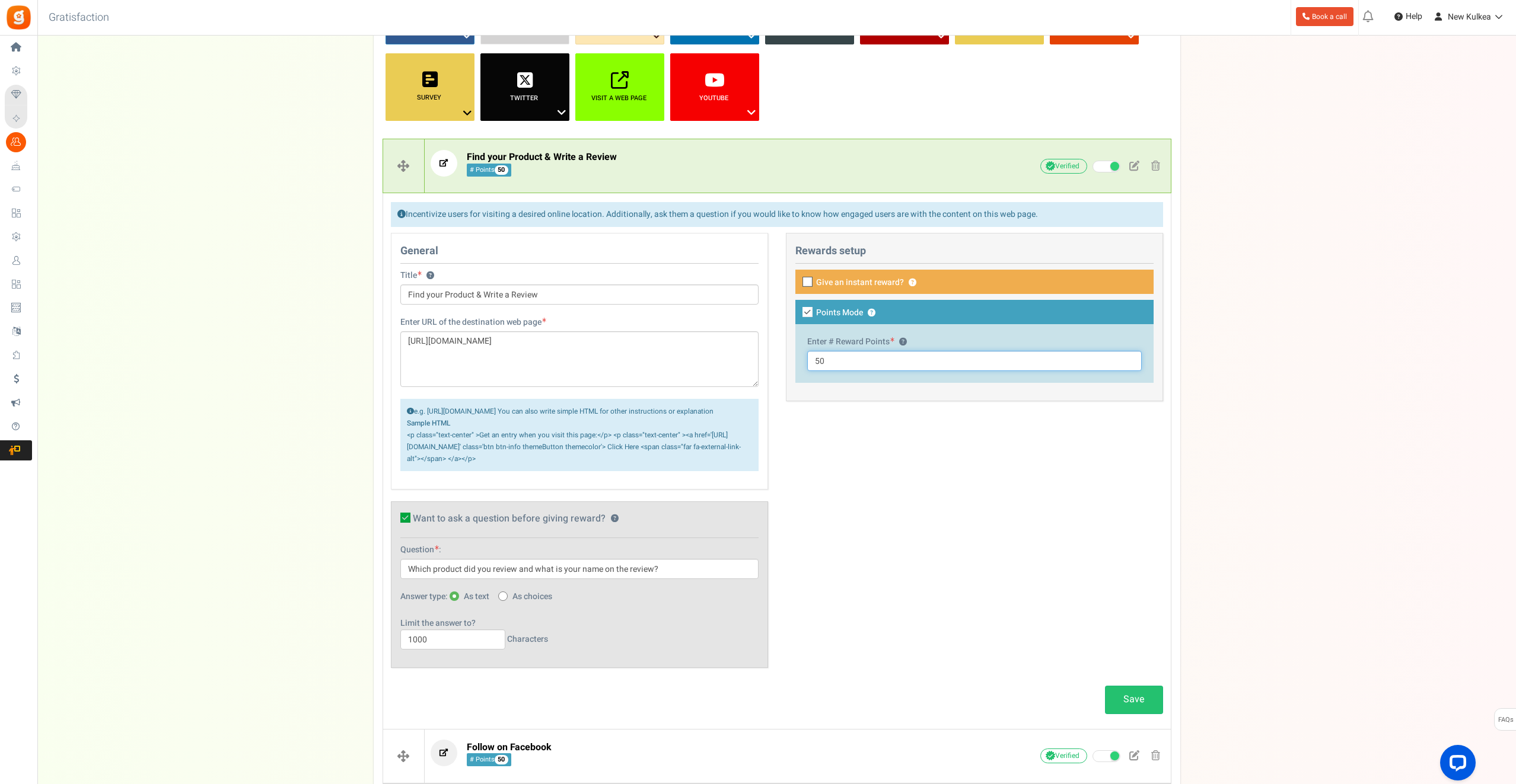
click at [846, 360] on input "50" at bounding box center [974, 361] width 335 height 21
type input "500"
click at [948, 467] on div "General Title ? Find your Product & Write a Review Enter URL of the destination…" at bounding box center [777, 456] width 790 height 447
click at [867, 438] on div "General Title ? Find your Product & Write a Review Enter URL of the destination…" at bounding box center [777, 456] width 790 height 447
click at [1122, 714] on link "Save" at bounding box center [1134, 700] width 58 height 27
